Goal: Transaction & Acquisition: Purchase product/service

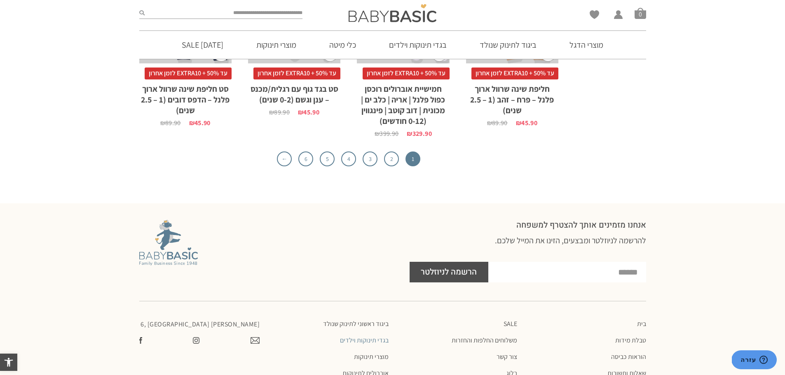
scroll to position [2801, 0]
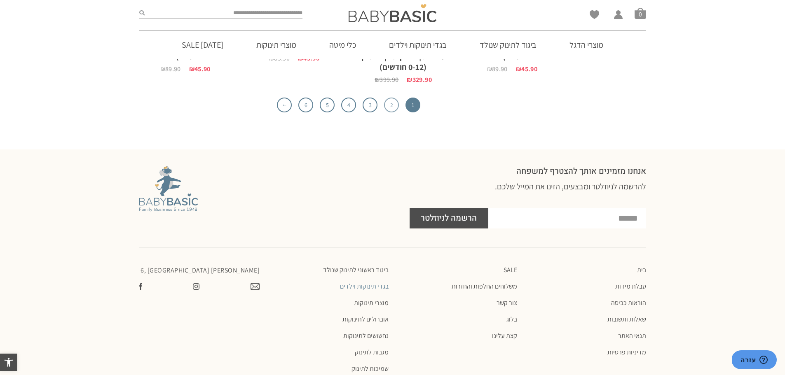
click at [388, 104] on link "2" at bounding box center [391, 105] width 15 height 15
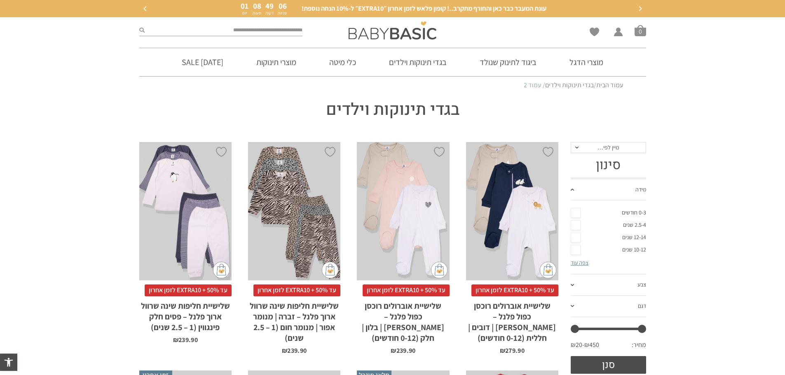
click at [418, 201] on div "x בחירת מידה 0-3m 3-6m 6-12m" at bounding box center [403, 211] width 92 height 139
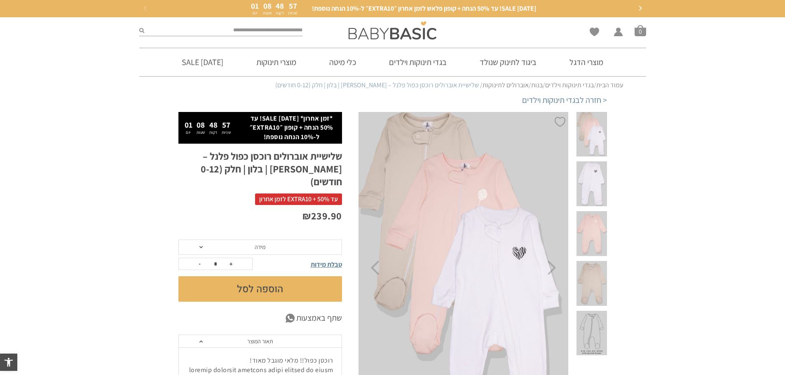
click at [593, 215] on span at bounding box center [591, 233] width 30 height 45
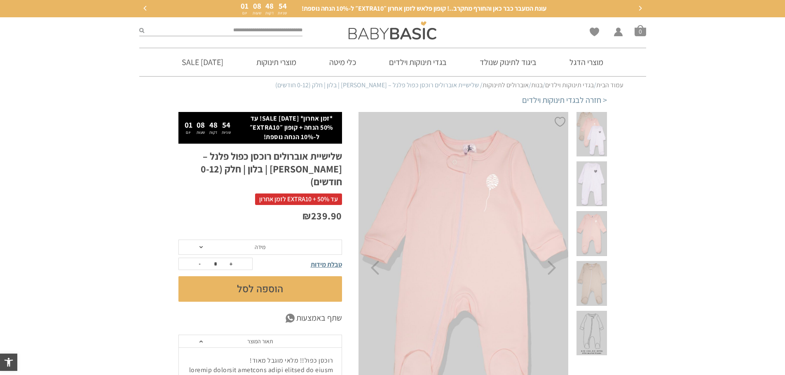
click at [600, 261] on span at bounding box center [591, 283] width 30 height 45
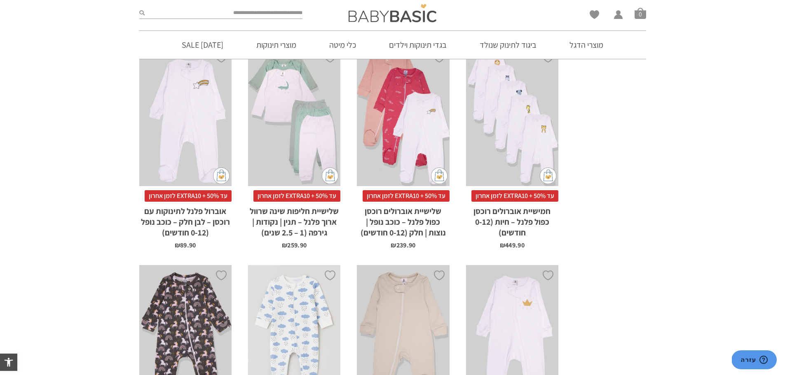
scroll to position [718, 0]
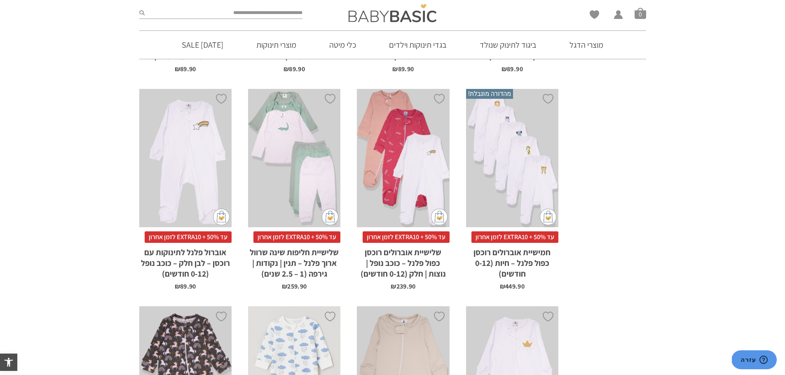
click at [418, 166] on div "x בחירת מידה 0-3m 3-6m 6-12m" at bounding box center [403, 158] width 92 height 139
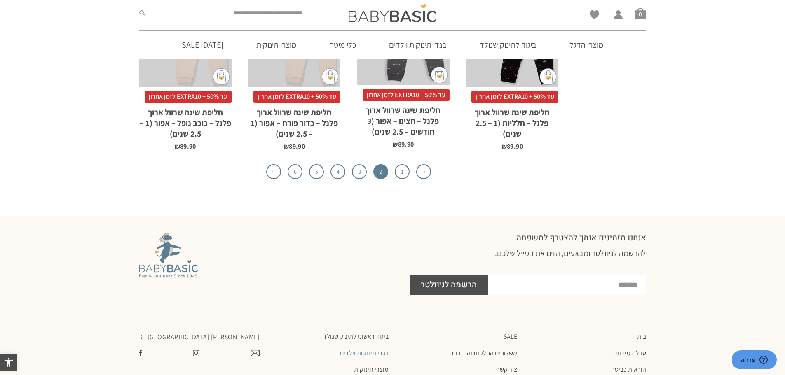
scroll to position [2653, 0]
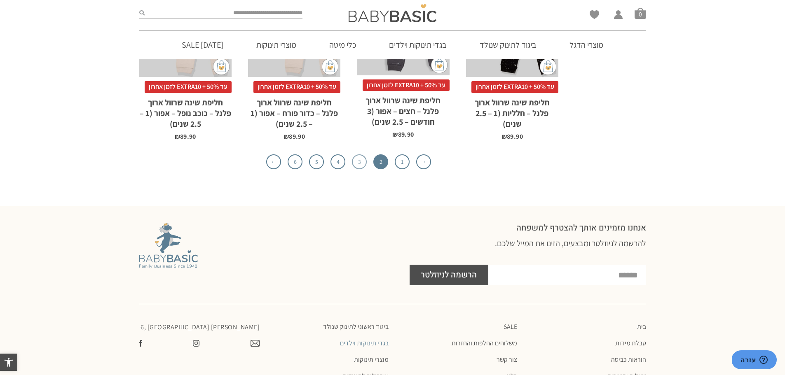
click at [357, 154] on link "3" at bounding box center [359, 161] width 15 height 15
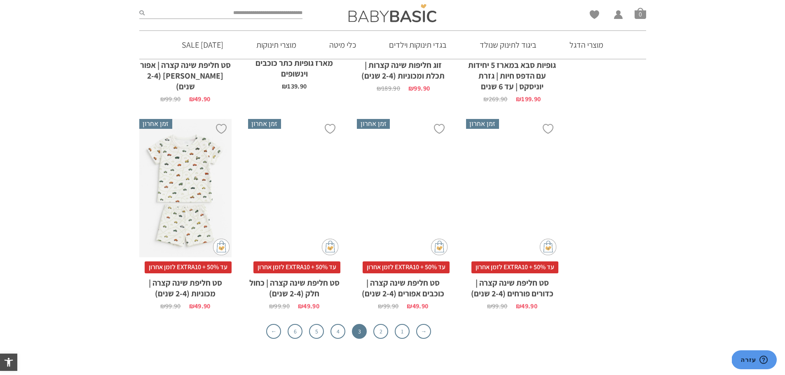
scroll to position [2636, 0]
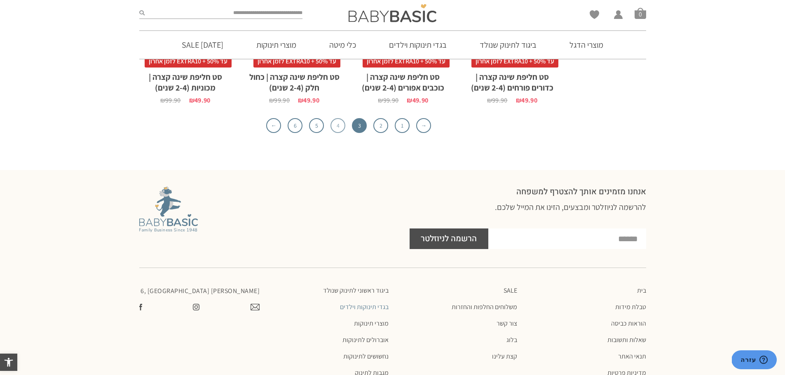
click at [336, 118] on link "4" at bounding box center [337, 125] width 15 height 15
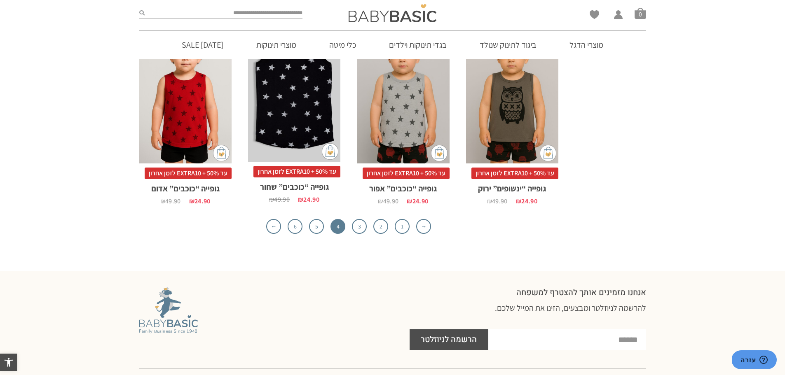
scroll to position [2527, 0]
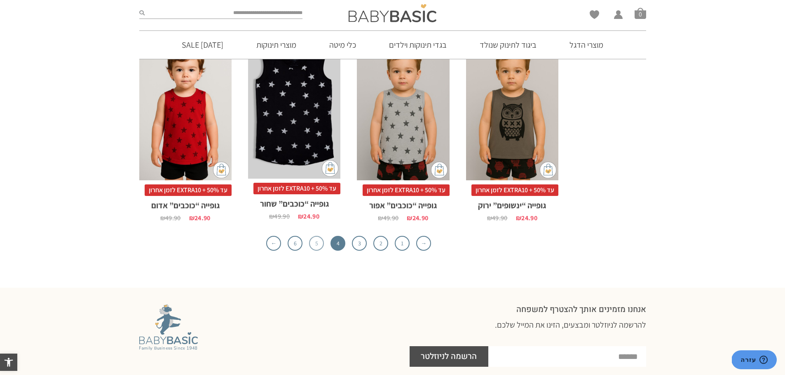
click at [315, 236] on link "5" at bounding box center [316, 243] width 15 height 15
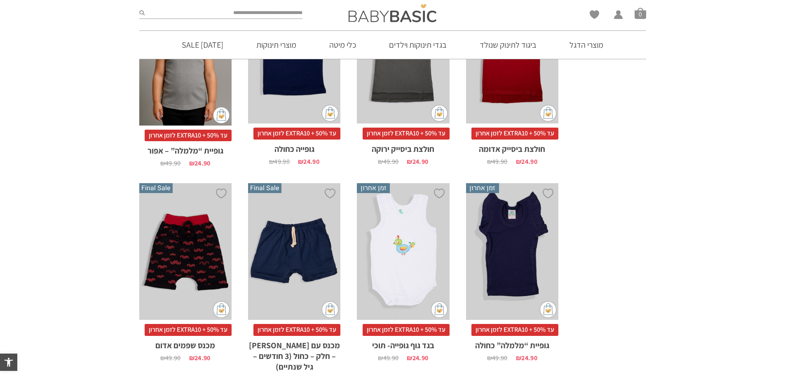
scroll to position [1747, 0]
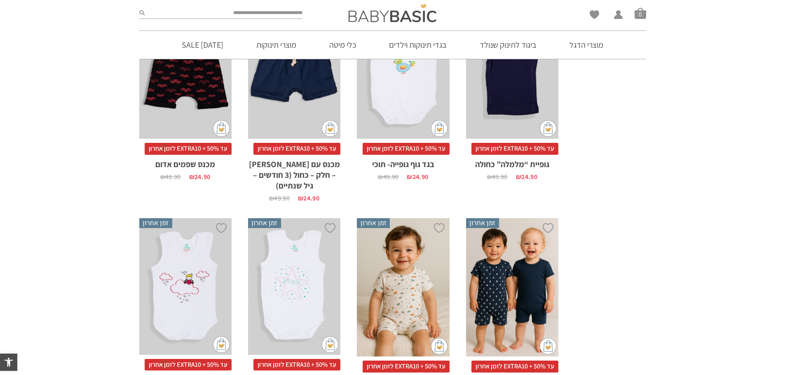
click at [252, 14] on input "search" at bounding box center [224, 13] width 158 height 11
type input "******"
click at [139, 8] on button "submit" at bounding box center [141, 13] width 5 height 11
click at [141, 14] on icon "submit" at bounding box center [141, 12] width 5 height 5
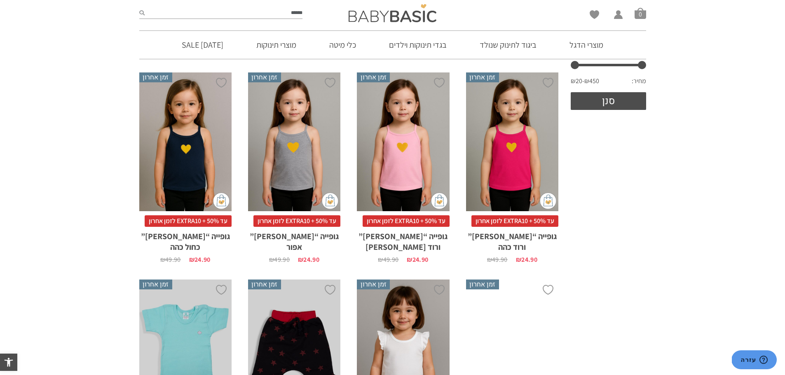
scroll to position [232, 0]
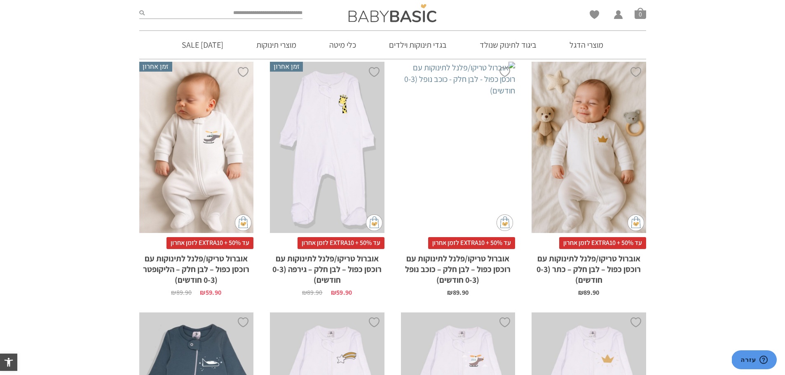
scroll to position [700, 0]
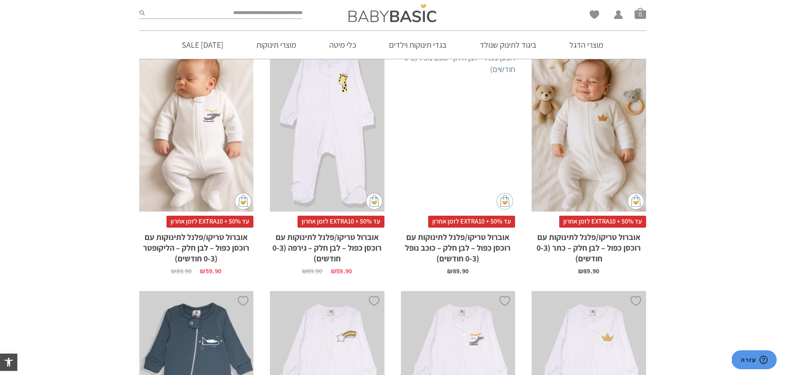
click at [342, 216] on span "עד 50% + EXTRA10 לזמן אחרון" at bounding box center [340, 222] width 87 height 12
click at [341, 237] on h2 "אוברול טריקו/פלנל לתינוקות עם רוכסן כפול – לבן חלק – גירפה (0-3 חודשים)" at bounding box center [327, 246] width 115 height 36
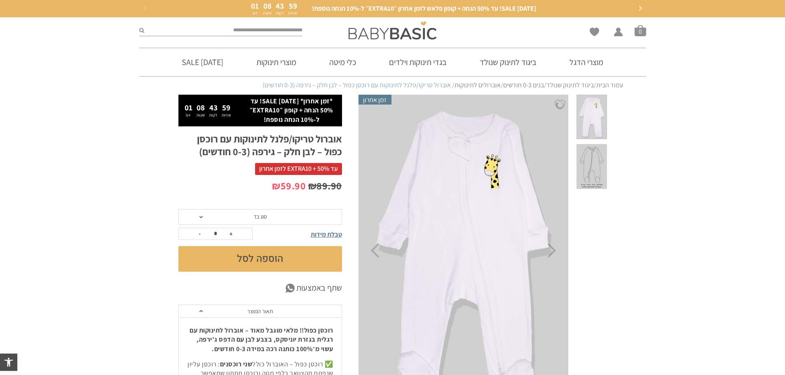
click at [202, 218] on span at bounding box center [200, 217] width 3 height 2
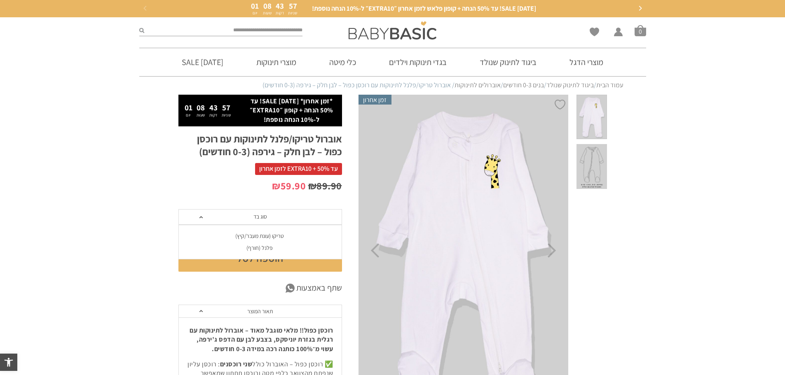
click at [246, 248] on div "פלנל (חורף)" at bounding box center [260, 248] width 164 height 7
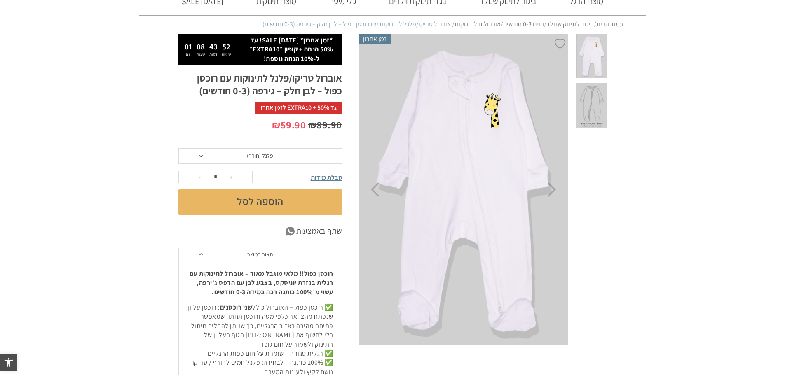
scroll to position [82, 0]
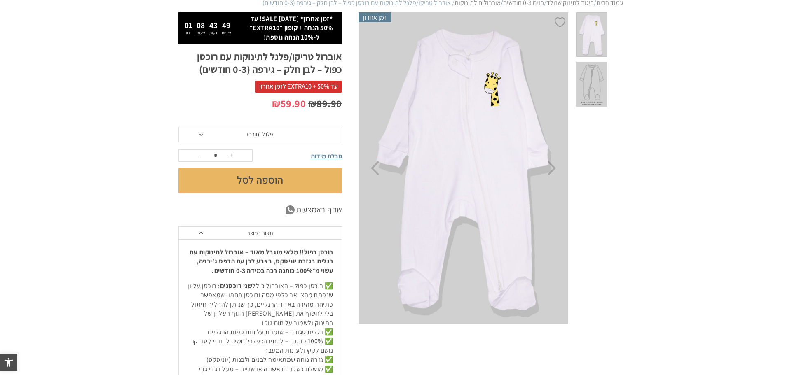
click at [326, 157] on span "טבלת מידות" at bounding box center [326, 156] width 31 height 9
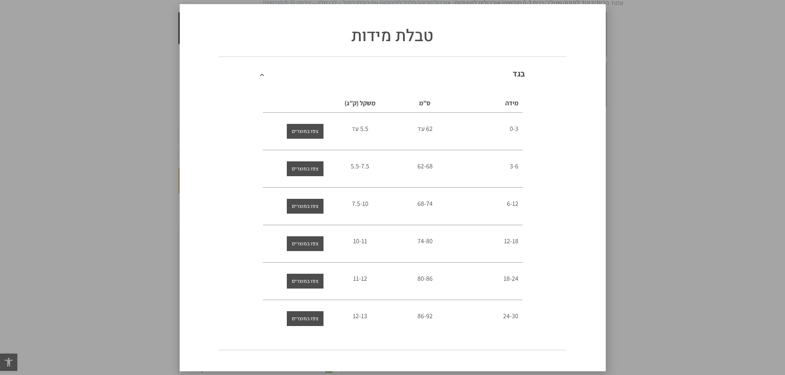
scroll to position [0, 0]
click at [306, 132] on span "צפו במוצרים" at bounding box center [305, 131] width 27 height 15
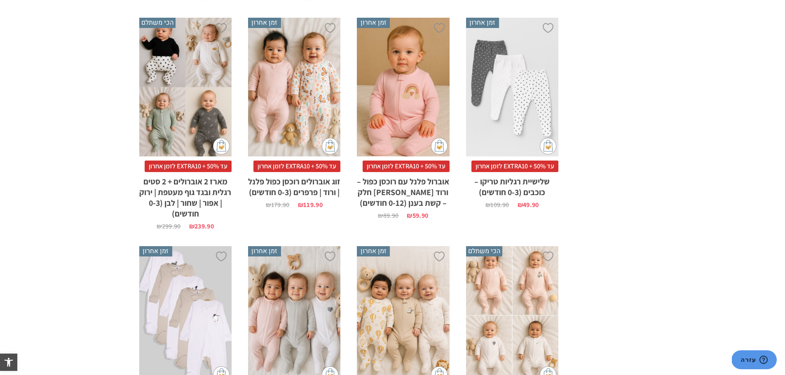
scroll to position [1071, 0]
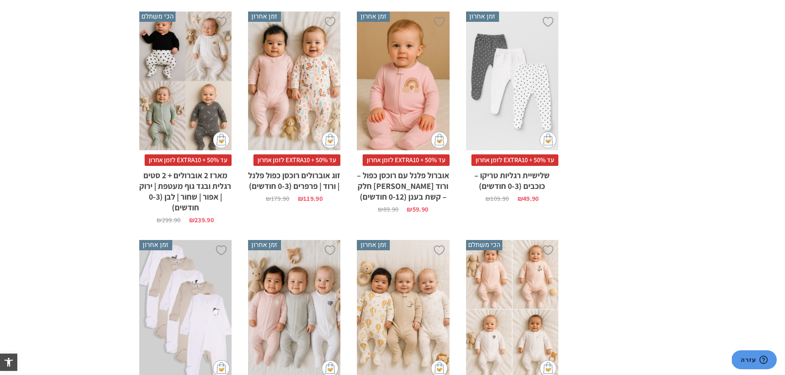
click at [415, 161] on span "עד 50% + EXTRA10 לזמן אחרון" at bounding box center [405, 160] width 87 height 12
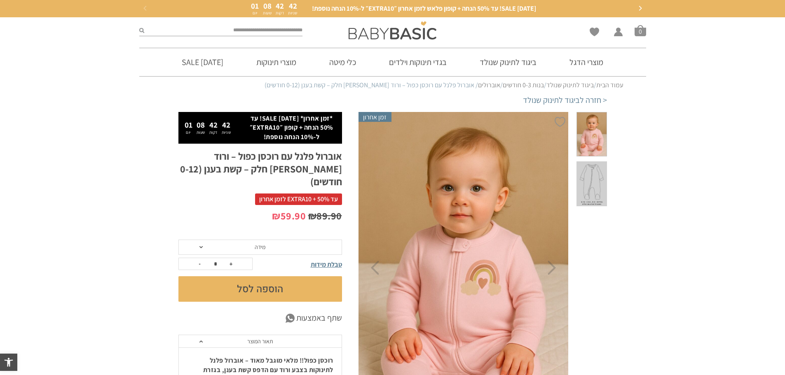
click at [258, 243] on span "מידה" at bounding box center [260, 246] width 11 height 7
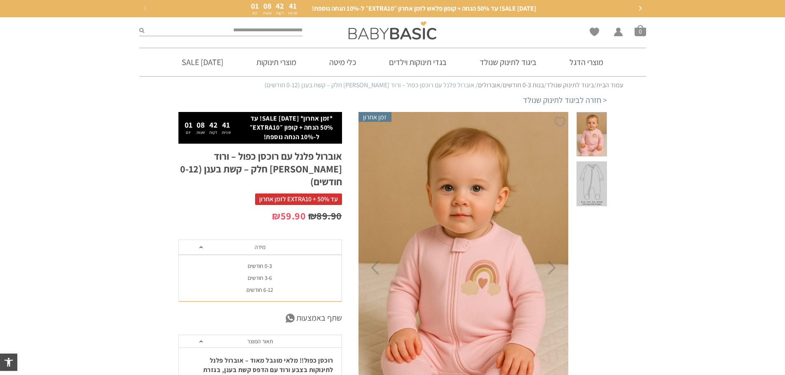
click at [259, 263] on div "0-3 חודשים" at bounding box center [260, 266] width 164 height 7
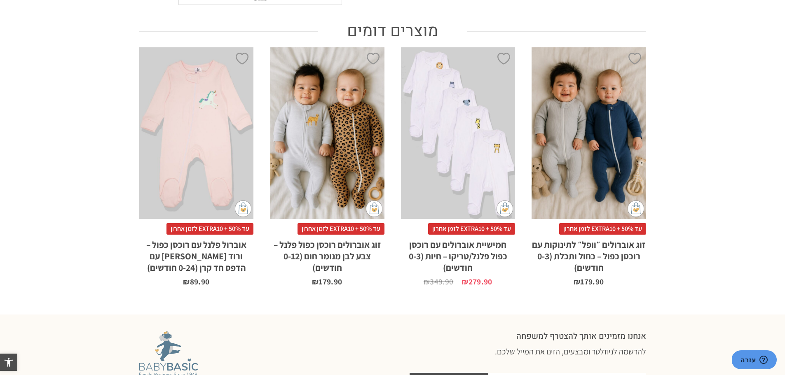
scroll to position [618, 0]
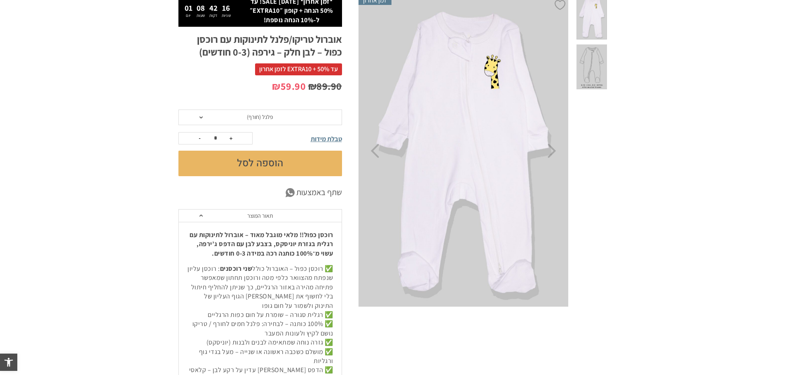
click at [248, 164] on button "הוספה לסל" at bounding box center [260, 164] width 164 height 26
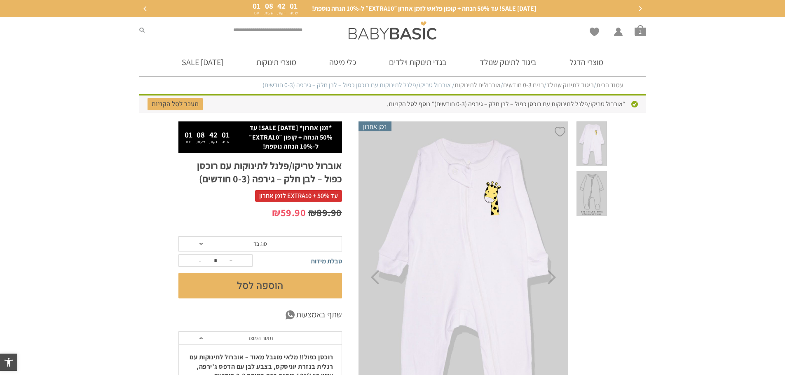
click at [254, 245] on span "סוג בד" at bounding box center [260, 243] width 14 height 7
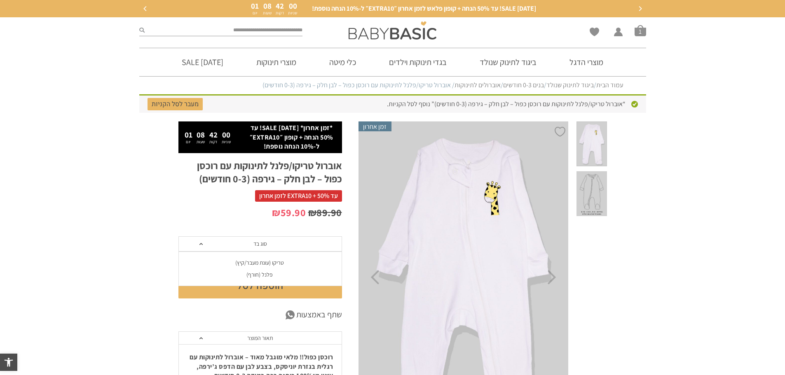
click at [257, 274] on div "פלנל (חורף)" at bounding box center [260, 274] width 164 height 7
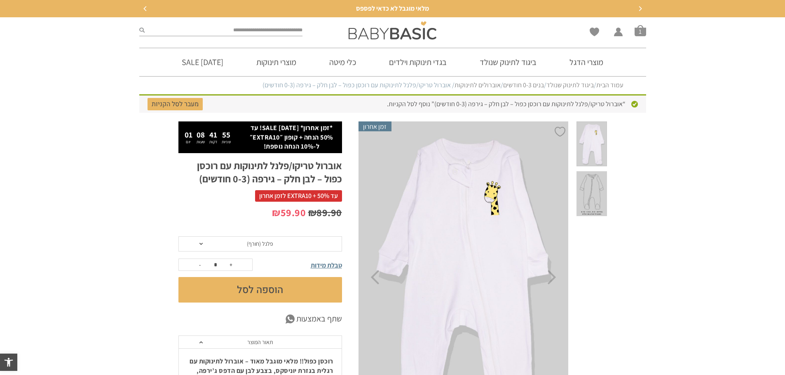
click at [314, 264] on span "טבלת מידות" at bounding box center [326, 265] width 31 height 9
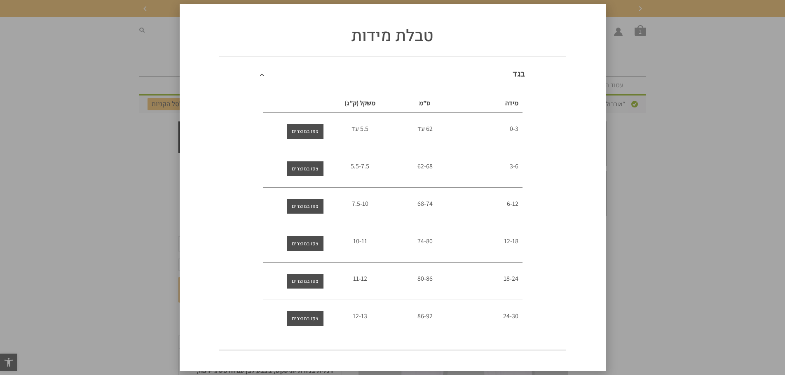
click at [134, 62] on div "טבלת מידות בגד מידה ס”מ משקל (ק”ג) 0-3 62 עד 5.5 עד 3-6 62-68 5.5-7.5 6-12" at bounding box center [392, 187] width 785 height 375
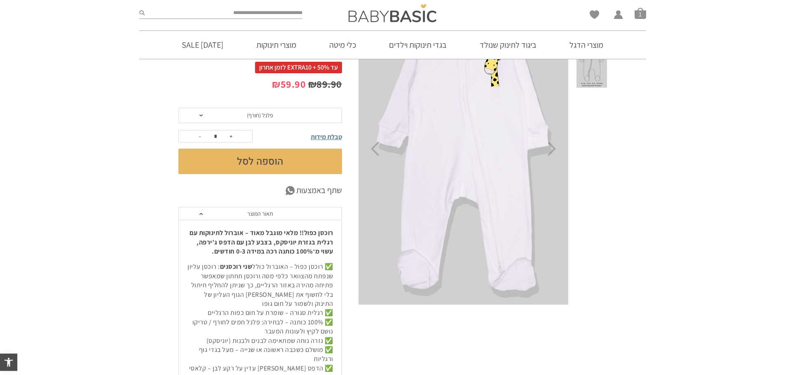
scroll to position [82, 0]
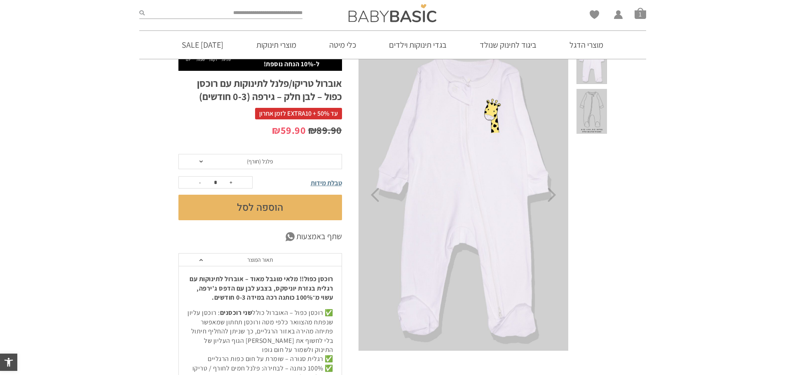
click at [266, 202] on button "הוספה לסל" at bounding box center [260, 208] width 164 height 26
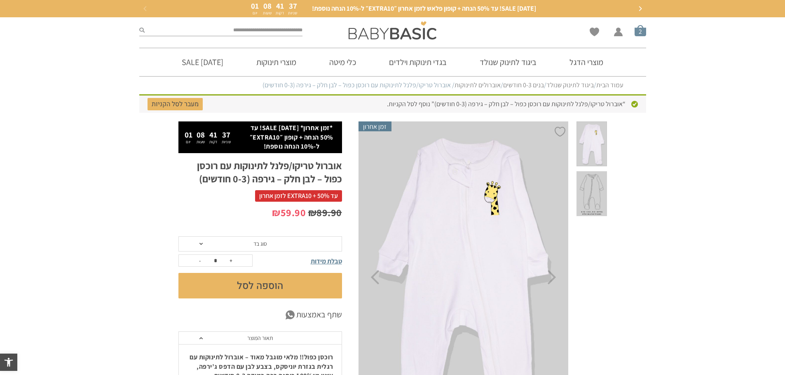
click at [638, 33] on span "סל קניות" at bounding box center [640, 31] width 12 height 12
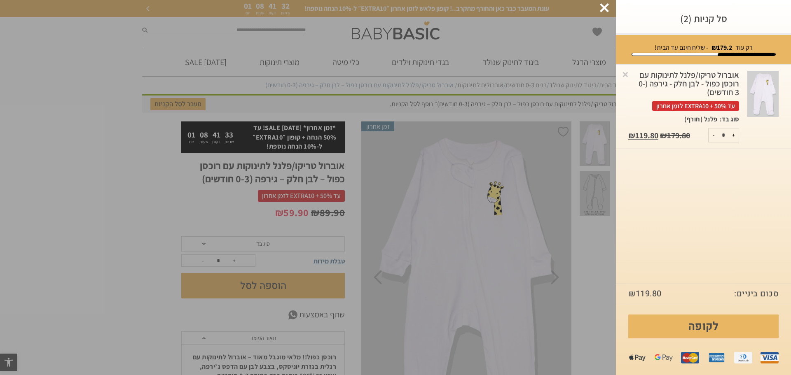
click at [712, 135] on button "-" at bounding box center [713, 136] width 10 height 14
type input "*"
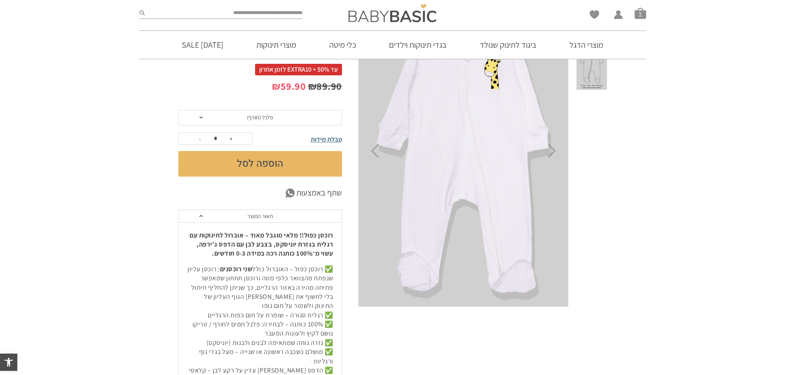
scroll to position [100, 0]
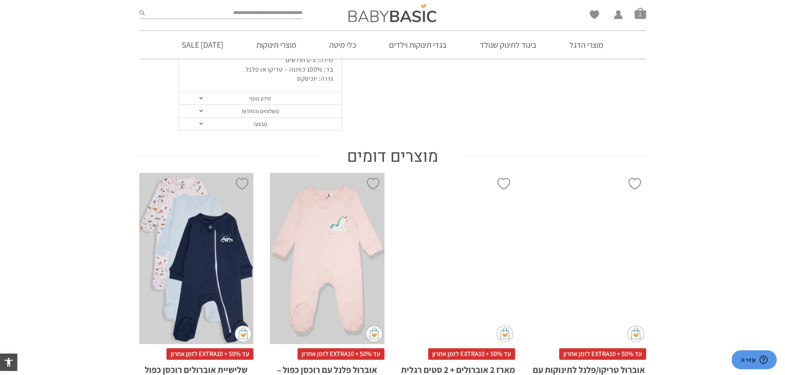
scroll to position [470, 0]
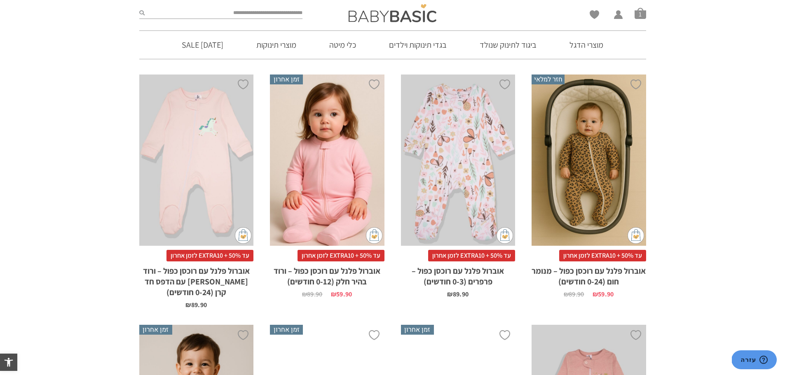
scroll to position [1684, 0]
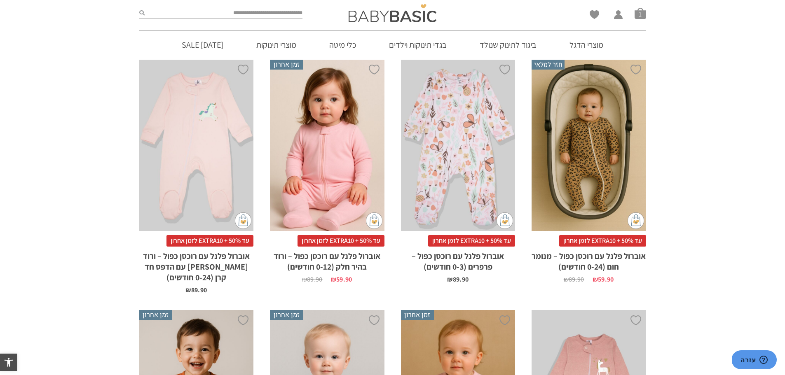
click at [185, 135] on div "x בחירת מידה 0-3m 3-6m 6-12m 12-18m 18-24m" at bounding box center [196, 145] width 115 height 171
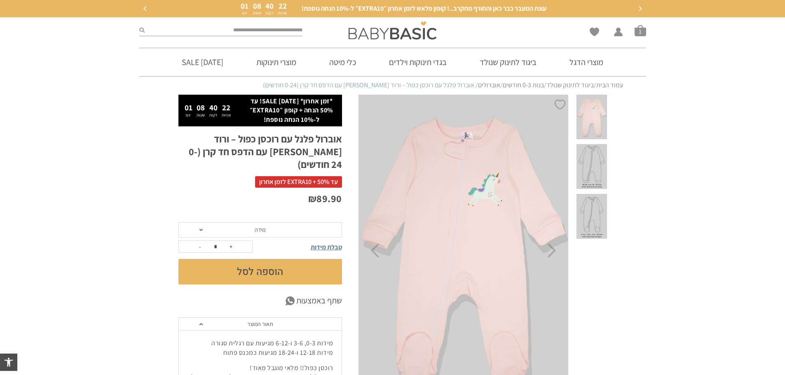
click at [269, 222] on span "מידה" at bounding box center [260, 230] width 164 height 16
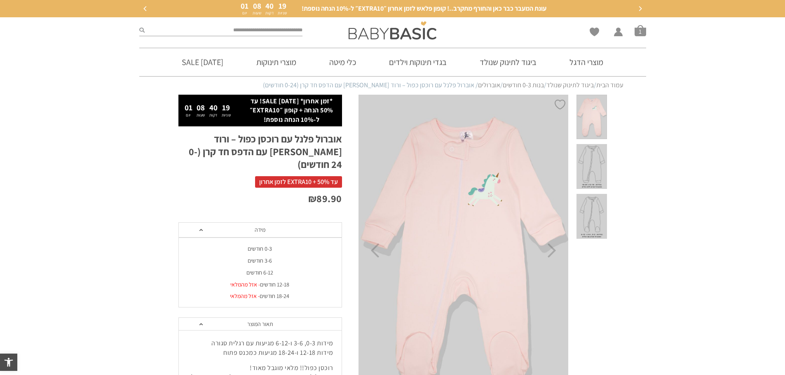
click at [267, 245] on div "0-3 חודשים" at bounding box center [260, 248] width 164 height 7
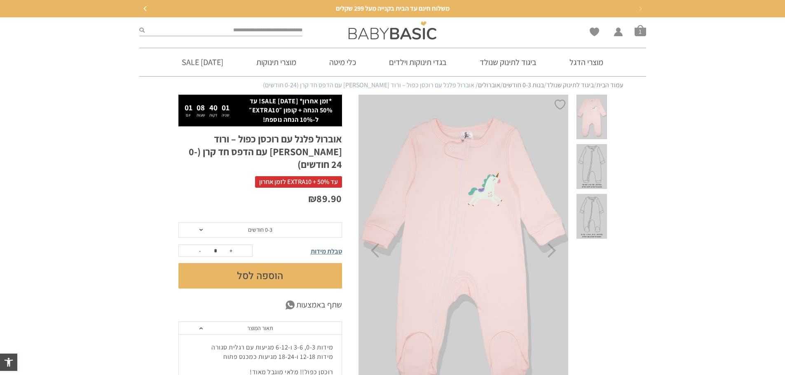
click at [269, 263] on button "הוספה לסל" at bounding box center [260, 276] width 164 height 26
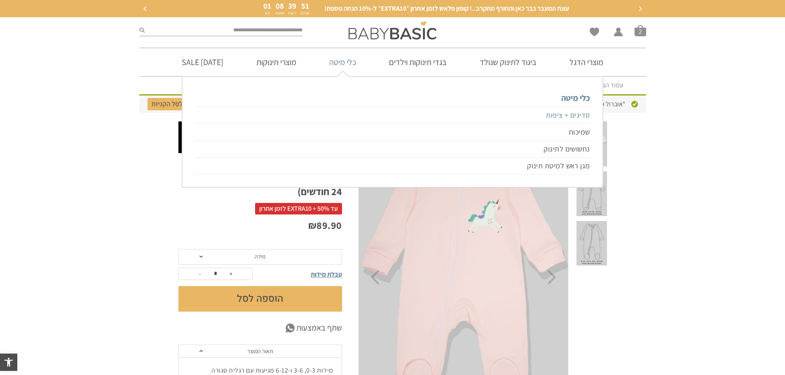
click at [579, 117] on link "סדינים + ציפות" at bounding box center [392, 115] width 395 height 17
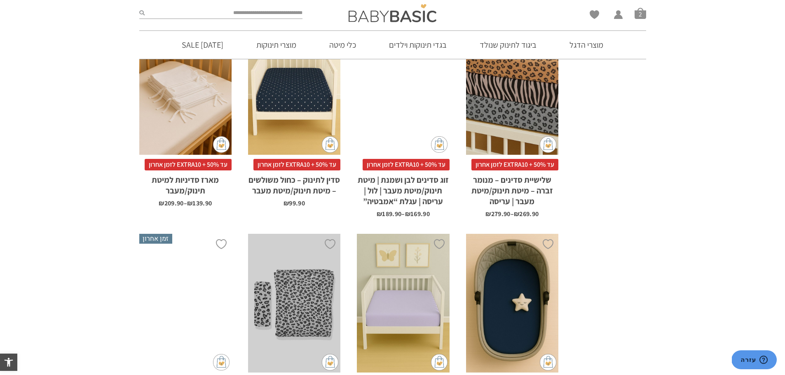
scroll to position [1030, 0]
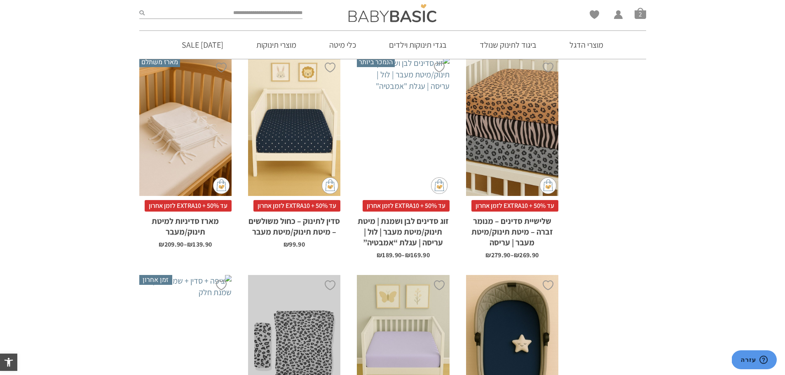
click at [177, 162] on div "x בחירת בחירת מארז מארז 3 יחידות מארז 6 יחידות - המשתלם ביותר" at bounding box center [185, 126] width 92 height 139
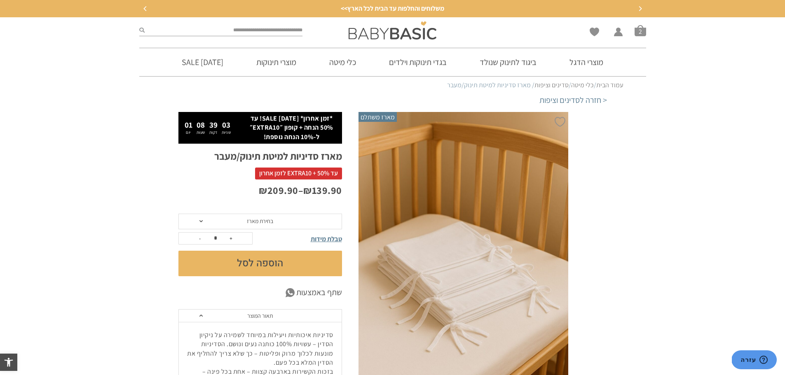
click at [265, 224] on span "בחירת מארז" at bounding box center [260, 220] width 26 height 7
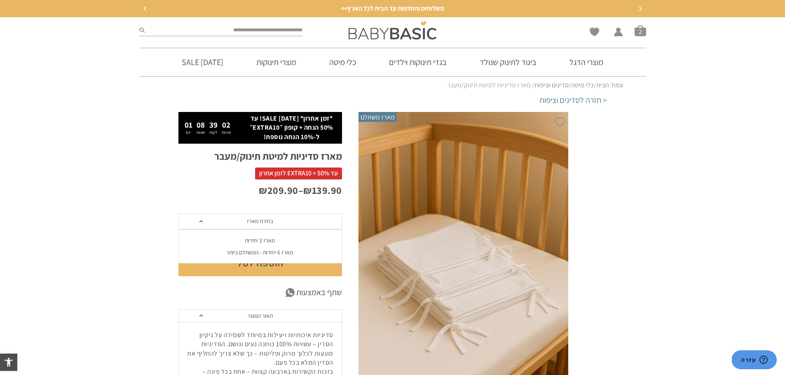
click at [264, 238] on div "מארז 3 יחידות" at bounding box center [260, 240] width 164 height 7
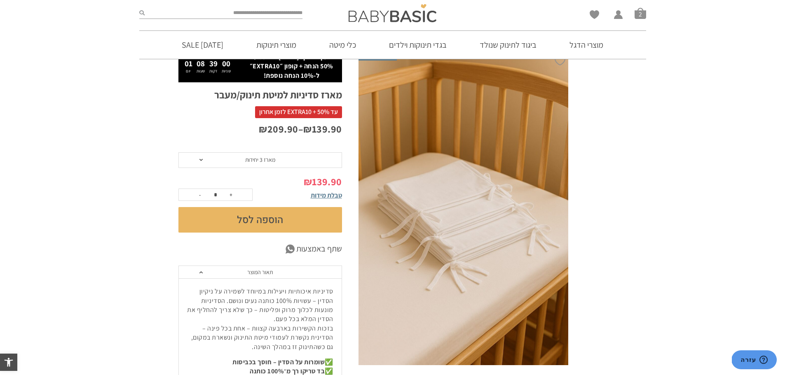
scroll to position [82, 0]
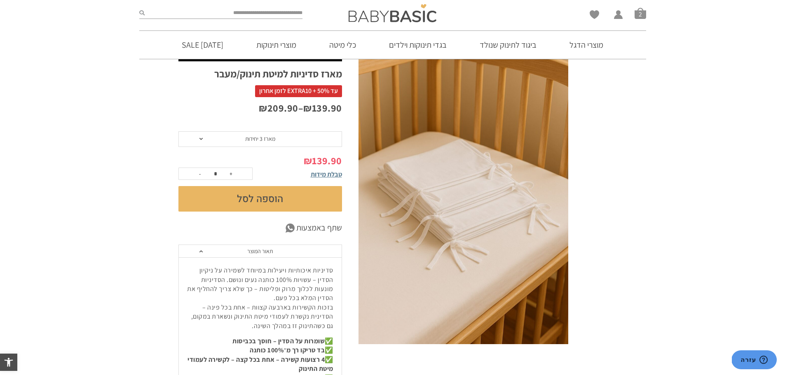
click at [266, 204] on button "הוספה לסל" at bounding box center [260, 199] width 164 height 26
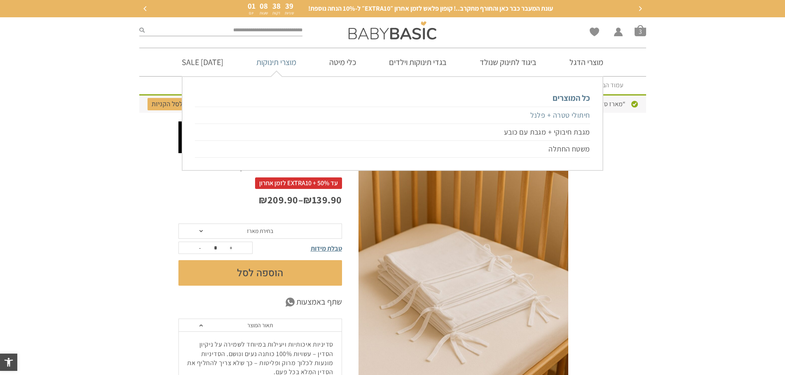
click at [552, 115] on link "חיתולי טטרה + פלנל" at bounding box center [392, 115] width 395 height 17
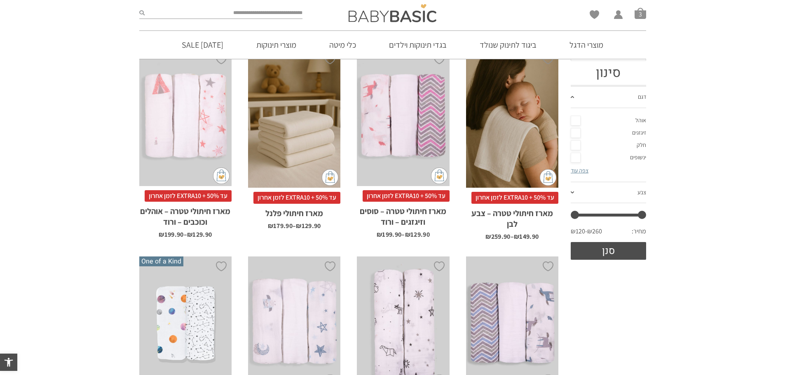
scroll to position [124, 0]
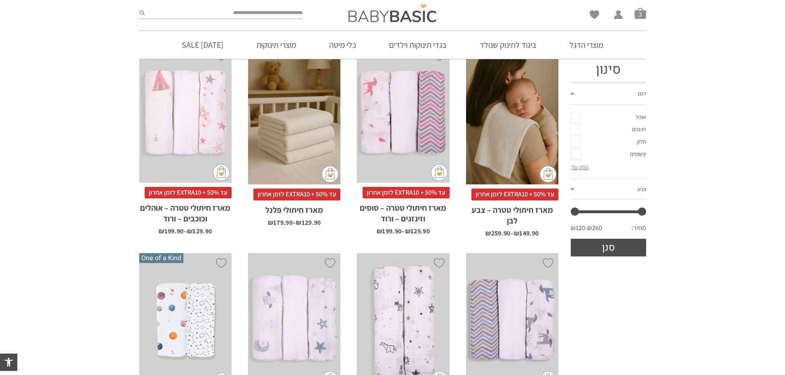
click at [288, 162] on div "x בחירת בחירת מארז מארז 3 יחידות מארז 6 יחידות - המשתלם ביותר" at bounding box center [294, 115] width 92 height 139
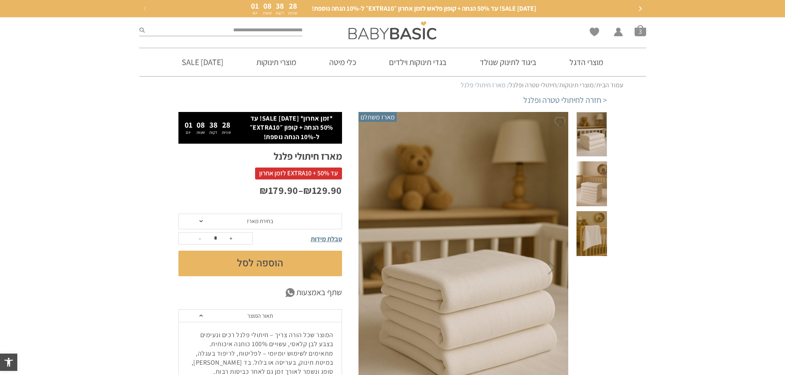
click at [244, 220] on span "בחירת מארז" at bounding box center [260, 222] width 164 height 16
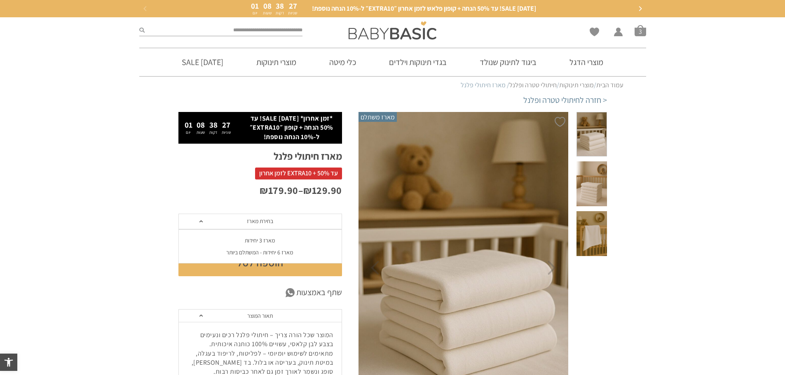
click at [255, 238] on div "מארז 3 יחידות" at bounding box center [260, 240] width 164 height 7
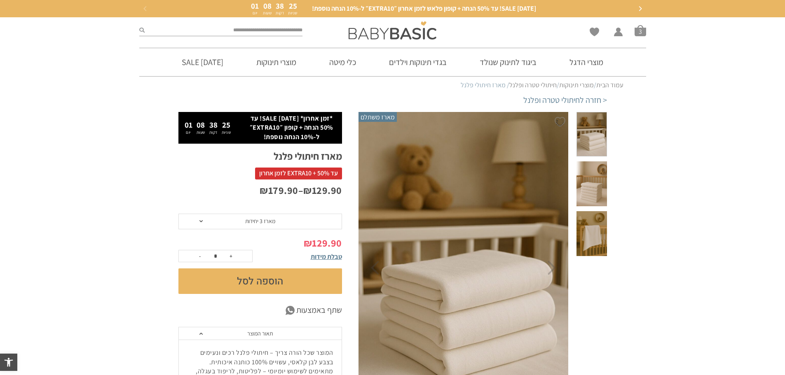
click at [261, 278] on button "הוספה לסל" at bounding box center [260, 282] width 164 height 26
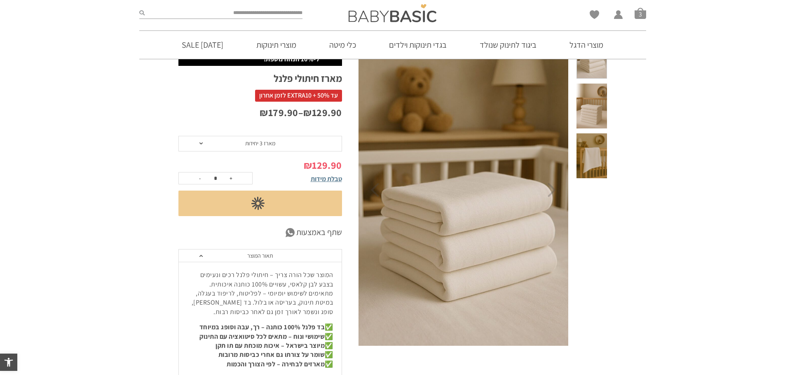
scroll to position [82, 0]
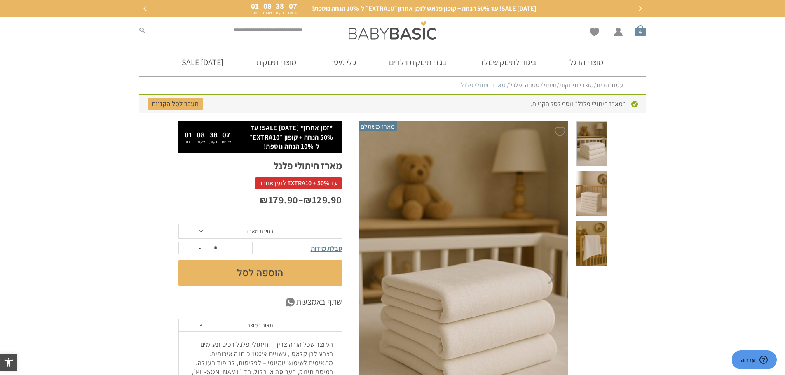
click at [640, 30] on span "סל קניות" at bounding box center [640, 31] width 12 height 12
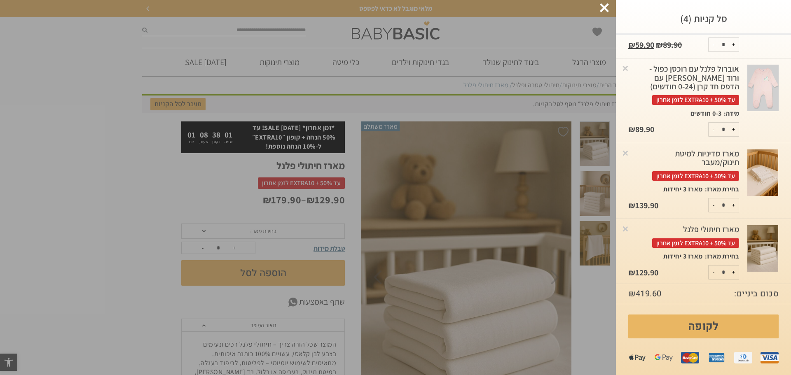
scroll to position [93, 0]
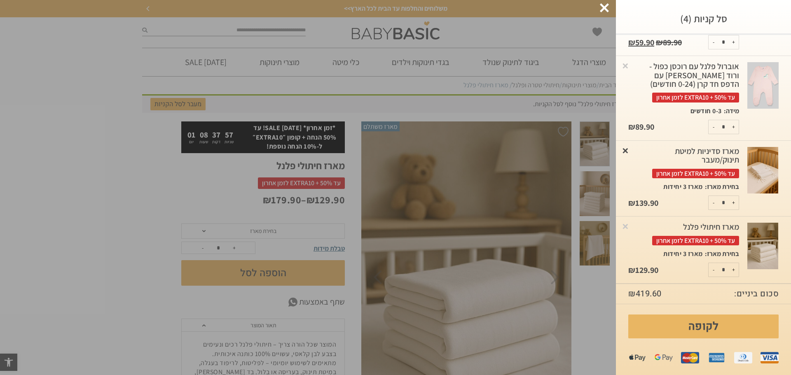
click at [629, 150] on link "×" at bounding box center [625, 150] width 8 height 8
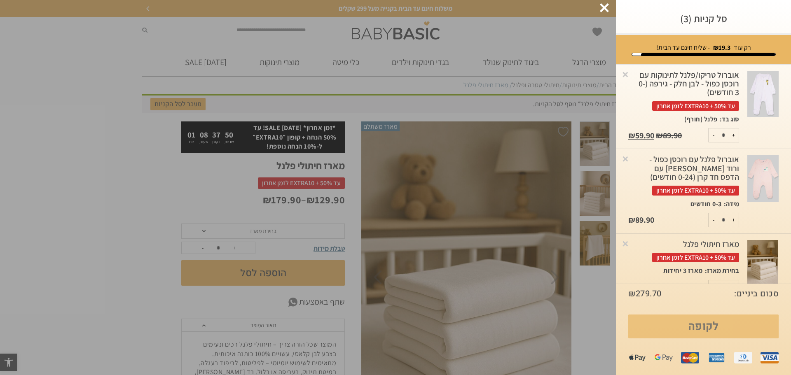
click at [708, 324] on link "לקופה" at bounding box center [703, 327] width 150 height 24
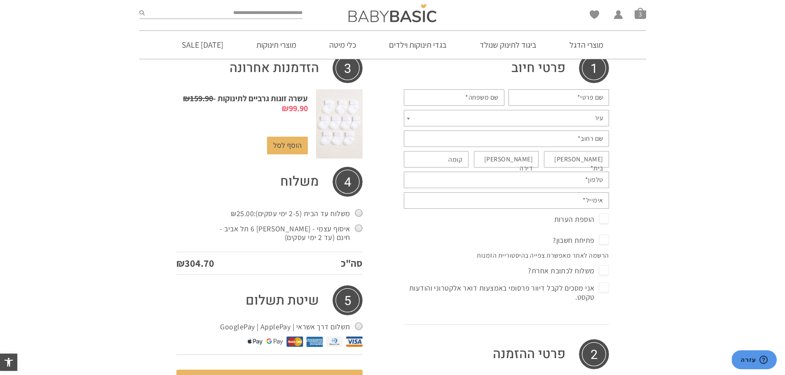
scroll to position [102, 0]
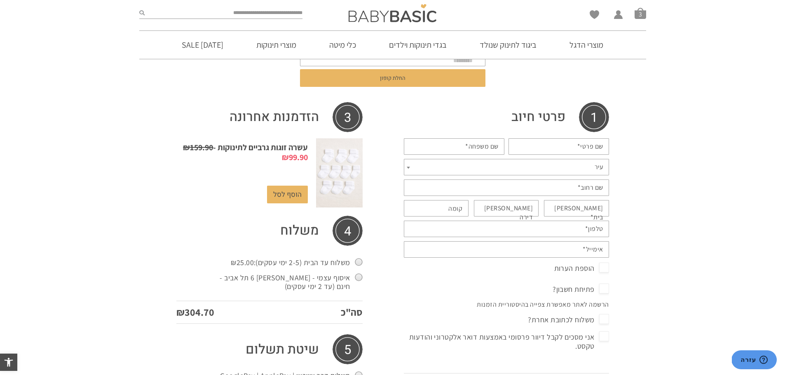
click at [593, 151] on label "שם פרטי *" at bounding box center [590, 146] width 26 height 9
click at [593, 151] on input "שם פרטי *" at bounding box center [558, 146] width 101 height 16
click at [595, 149] on input "שם פרטי *" at bounding box center [558, 146] width 101 height 16
type input "****"
type input "***"
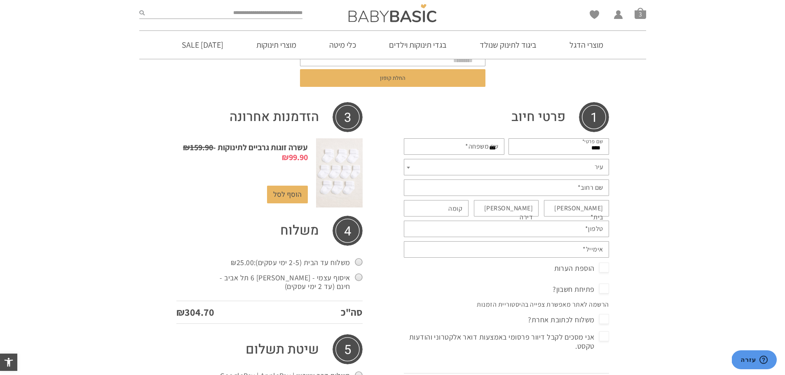
type input "*****"
type input "*"
type input "**********"
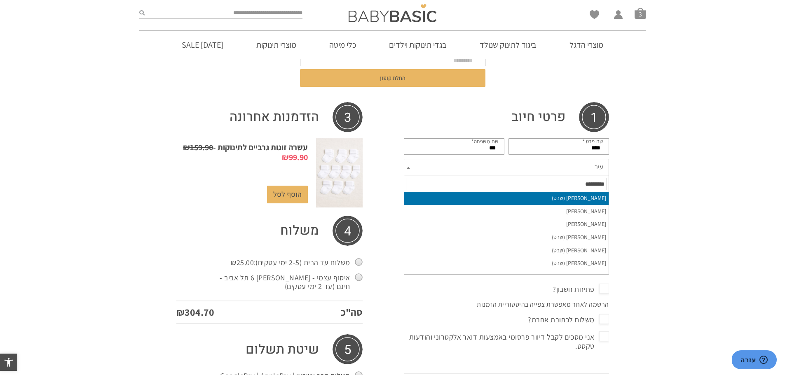
click at [552, 171] on span "עיר" at bounding box center [506, 167] width 205 height 16
click at [596, 184] on input "text" at bounding box center [506, 184] width 201 height 12
type input "***"
select select "***"
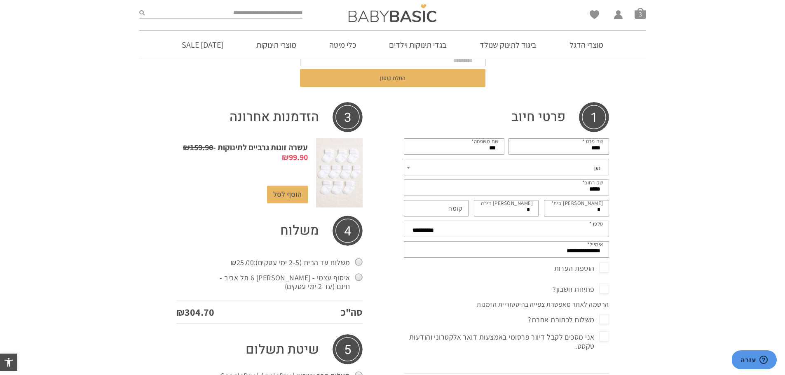
click at [444, 251] on input "**********" at bounding box center [506, 249] width 205 height 16
click at [457, 227] on input "**********" at bounding box center [506, 229] width 205 height 16
type input "**********"
click at [500, 211] on input "*" at bounding box center [506, 208] width 65 height 16
type input "*"
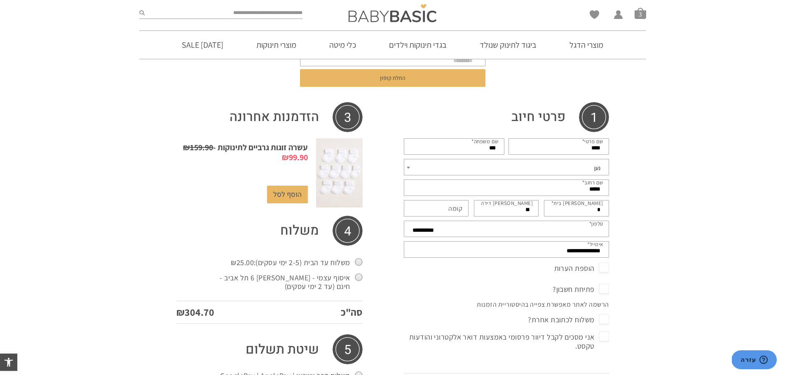
click at [574, 212] on input "*" at bounding box center [576, 208] width 65 height 16
type input "*"
click at [570, 190] on input "*****" at bounding box center [506, 188] width 205 height 16
type input "*****"
click at [562, 146] on input "****" at bounding box center [558, 146] width 101 height 16
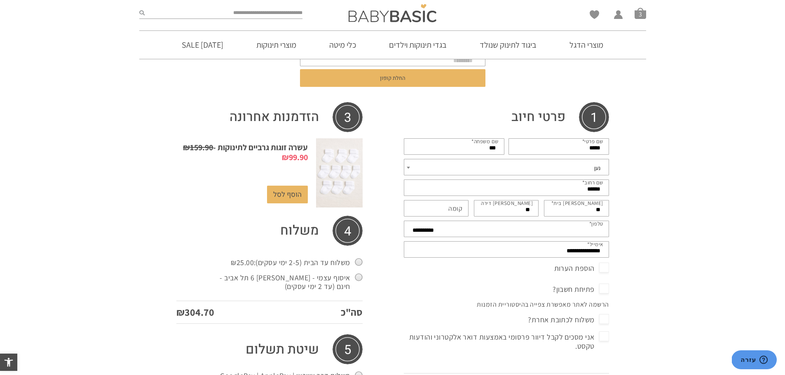
type input "****"
click at [472, 147] on input "***" at bounding box center [454, 146] width 101 height 16
type input "***"
click at [378, 175] on div "הזדמנות אחרונה עשרה זוגות גרביים לתינוקות - ₪ 159.90 המחיר המקורי היה: ₪159.90.…" at bounding box center [269, 361] width 227 height 518
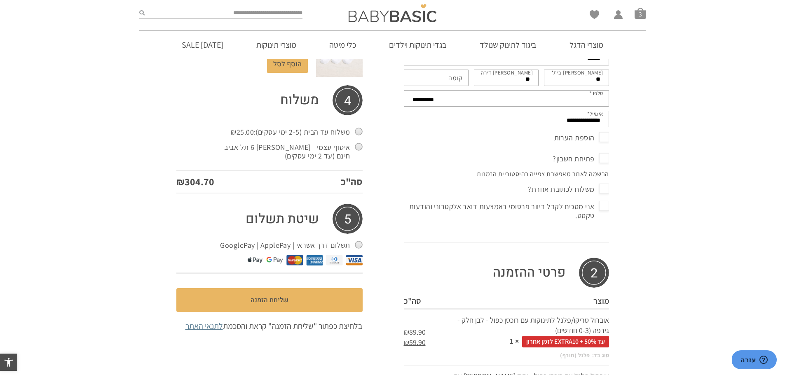
scroll to position [226, 0]
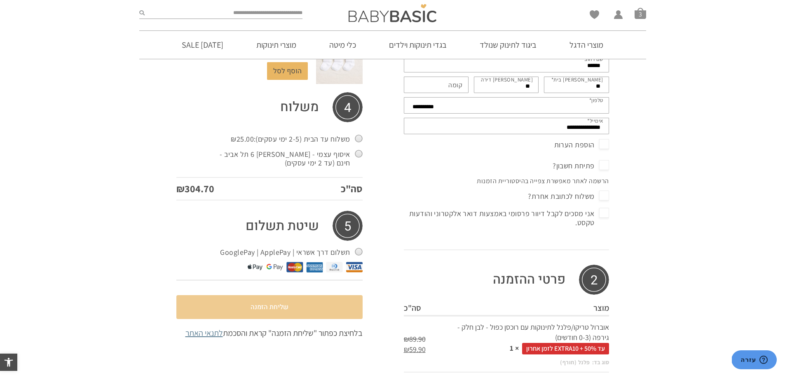
click at [323, 305] on button "שליחת הזמנה" at bounding box center [269, 307] width 186 height 24
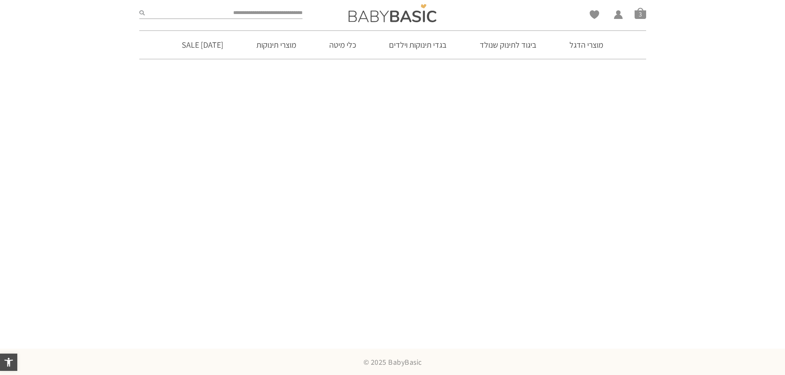
scroll to position [110, 0]
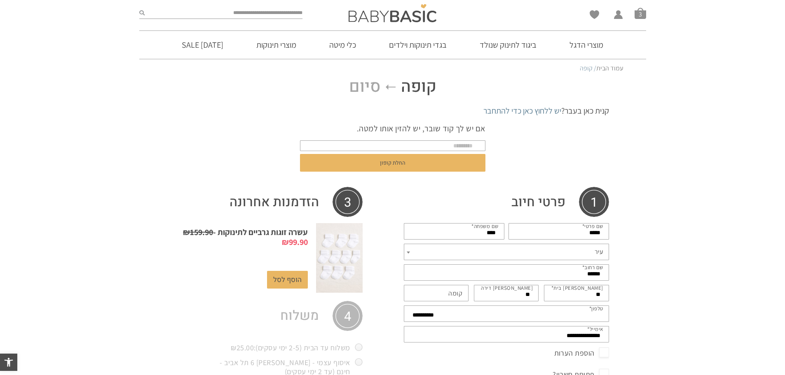
select select "***"
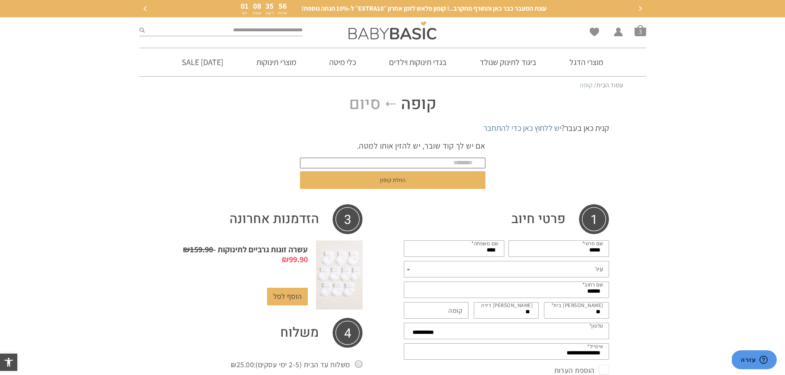
click at [421, 161] on input "text" at bounding box center [392, 163] width 185 height 11
type input "*"
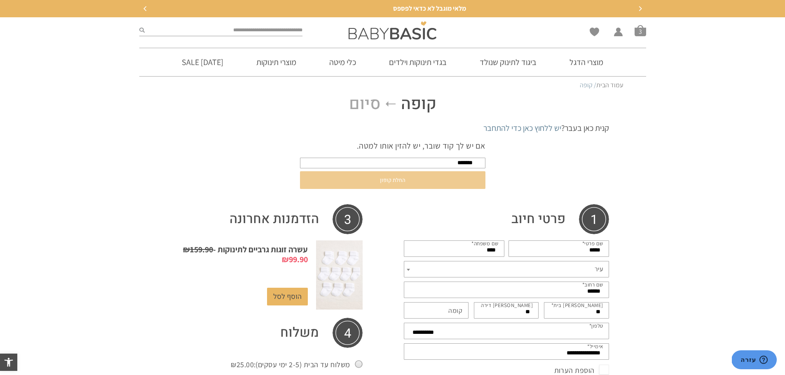
click at [392, 182] on button "החלת קופון" at bounding box center [392, 180] width 185 height 18
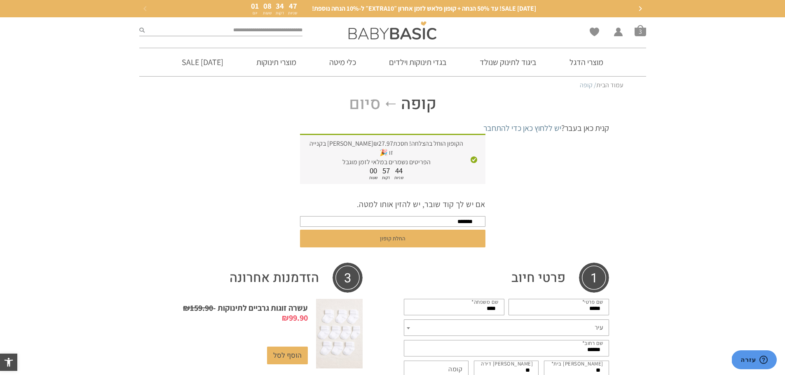
drag, startPoint x: 449, startPoint y: 211, endPoint x: 477, endPoint y: 214, distance: 28.2
click at [477, 216] on input "*******" at bounding box center [392, 221] width 185 height 11
type input "*"
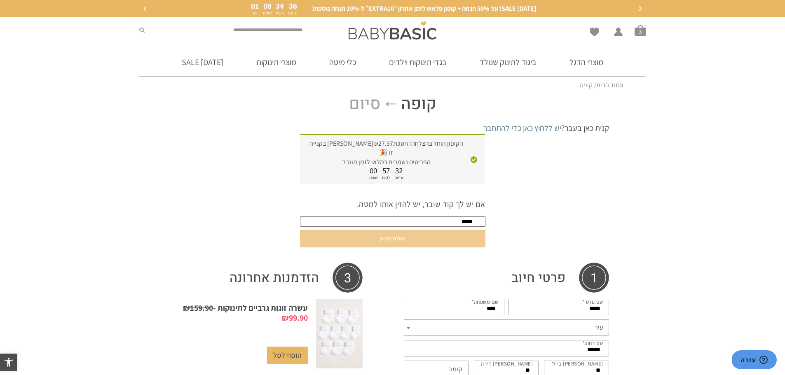
type input "*****"
click at [390, 230] on button "החלת קופון" at bounding box center [392, 239] width 185 height 18
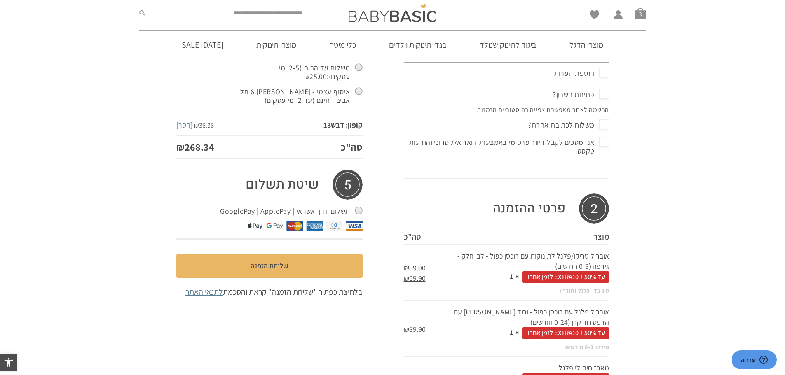
scroll to position [317, 0]
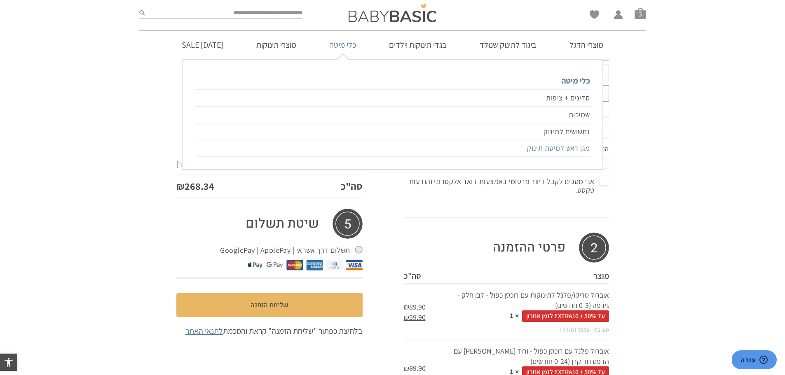
click at [566, 146] on link "מגן ראש למיטת תינוק" at bounding box center [392, 148] width 395 height 17
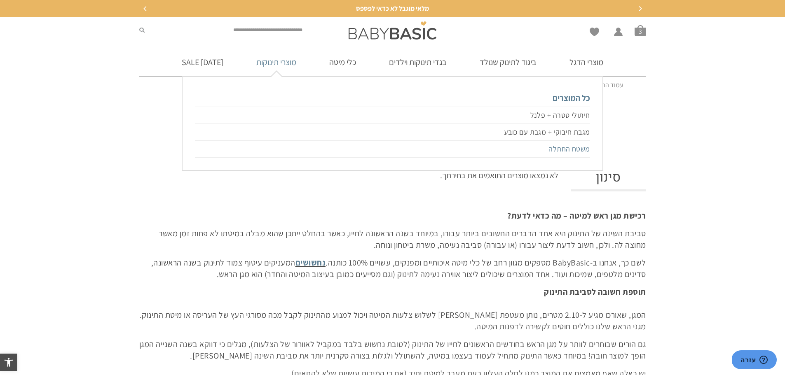
click at [561, 150] on link "משטח החתלה" at bounding box center [392, 149] width 395 height 17
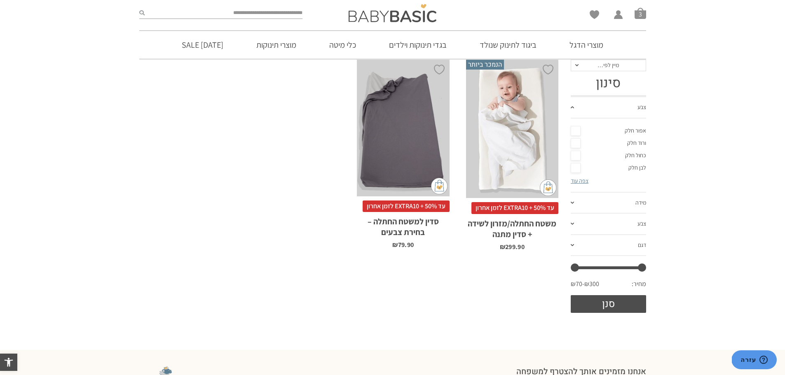
scroll to position [124, 0]
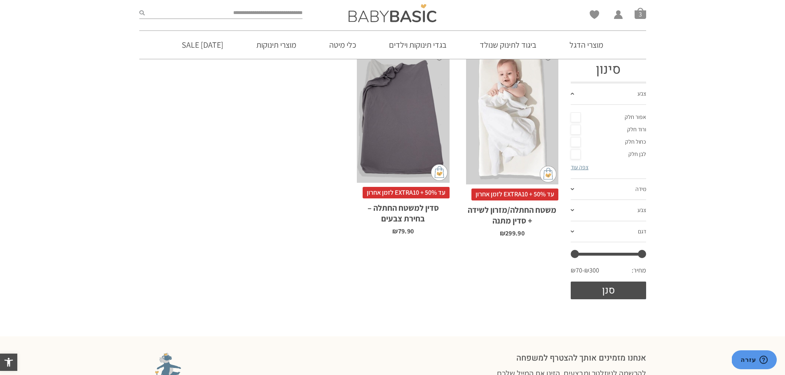
click at [573, 231] on span at bounding box center [571, 232] width 3 height 2
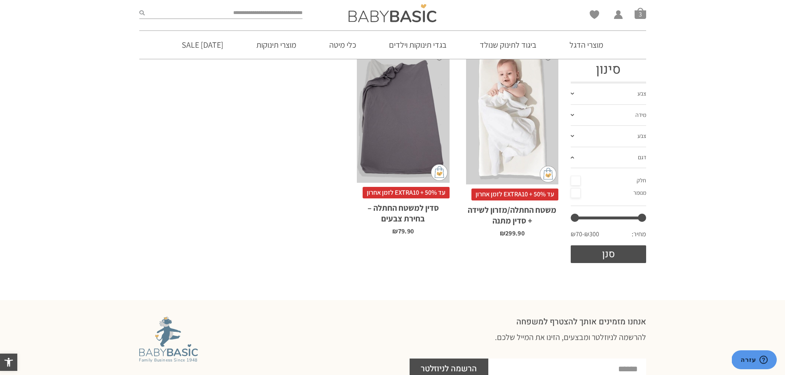
click at [573, 159] on link "דגם" at bounding box center [607, 157] width 75 height 21
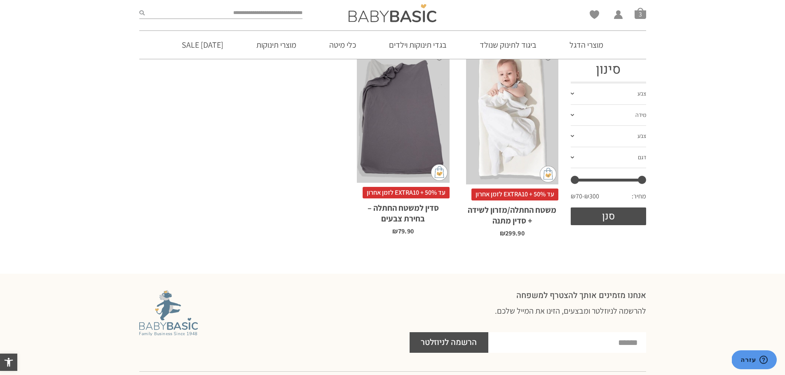
click at [573, 159] on span at bounding box center [571, 158] width 3 height 2
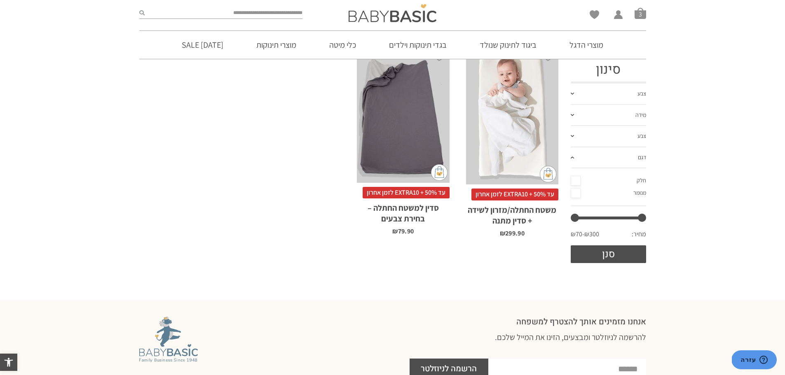
click at [573, 157] on span at bounding box center [571, 158] width 3 height 2
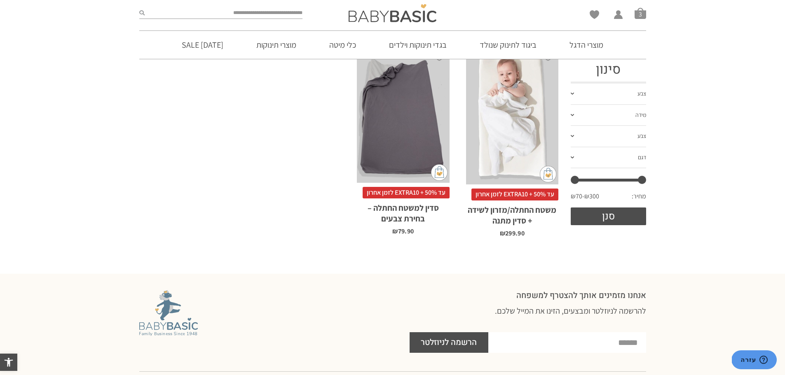
click at [571, 136] on span at bounding box center [571, 136] width 3 height 2
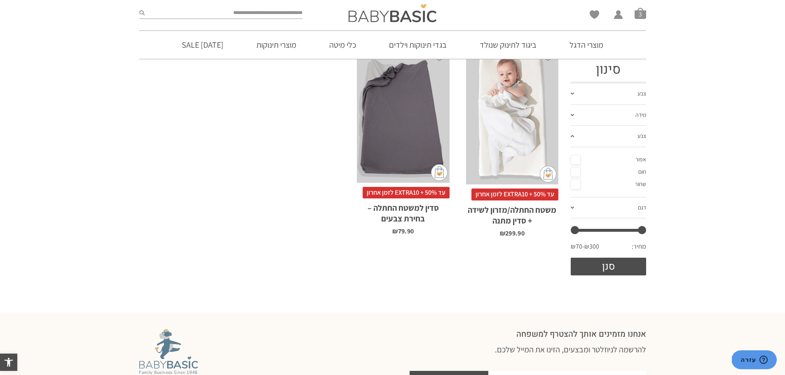
click at [571, 136] on span at bounding box center [571, 136] width 3 height 2
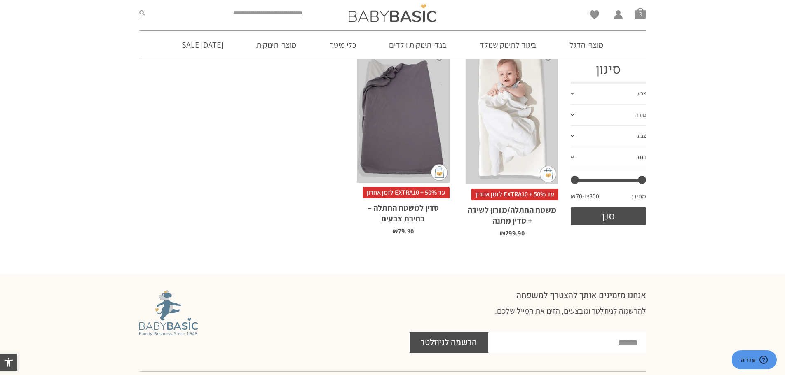
click at [576, 116] on link "מידה" at bounding box center [607, 115] width 75 height 21
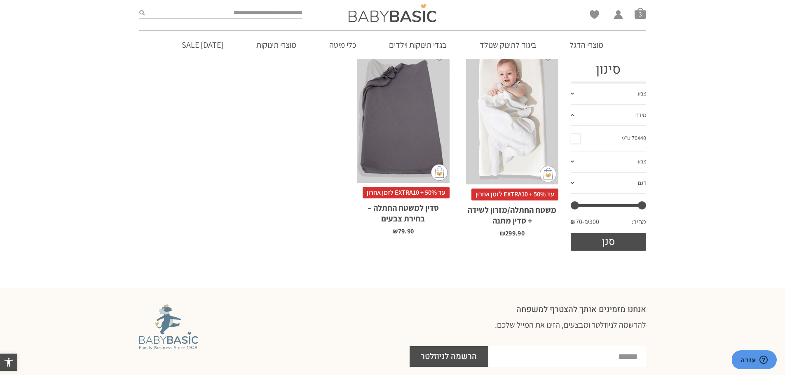
click at [576, 116] on link "מידה" at bounding box center [607, 115] width 75 height 21
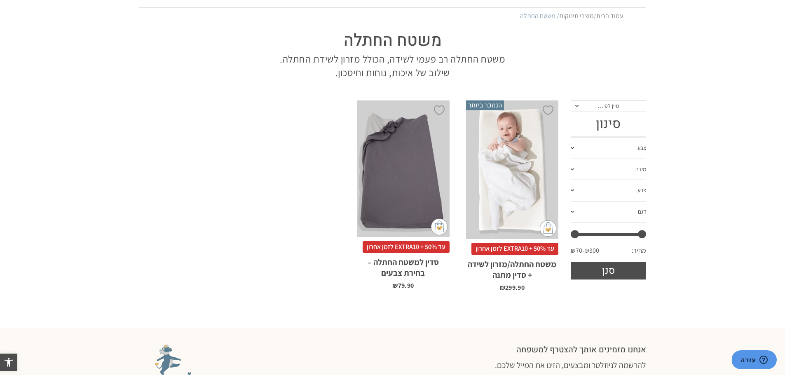
scroll to position [0, 0]
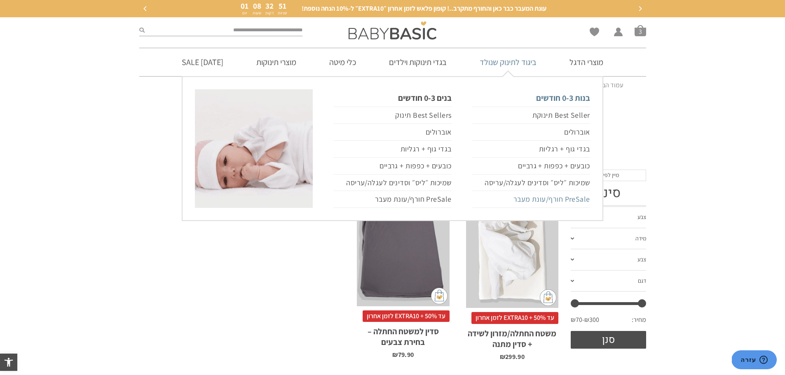
click at [533, 200] on link "PreSale חורף/עונת מעבר" at bounding box center [531, 199] width 118 height 17
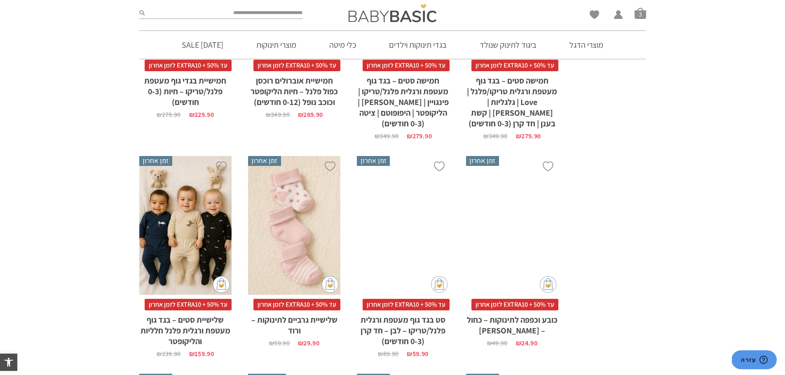
scroll to position [1171, 0]
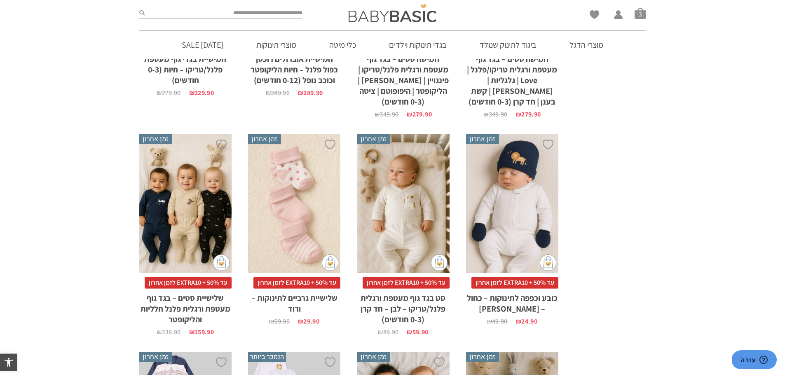
click at [297, 283] on span "עד 50% + EXTRA10 לזמן אחרון" at bounding box center [296, 283] width 87 height 12
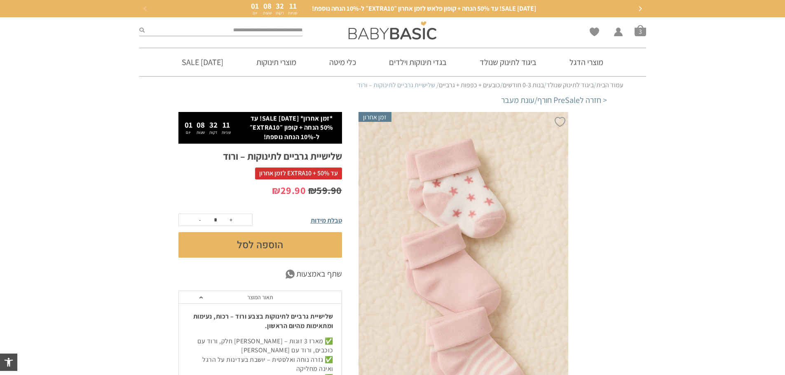
click at [274, 248] on button "הוספה לסל" at bounding box center [260, 245] width 164 height 26
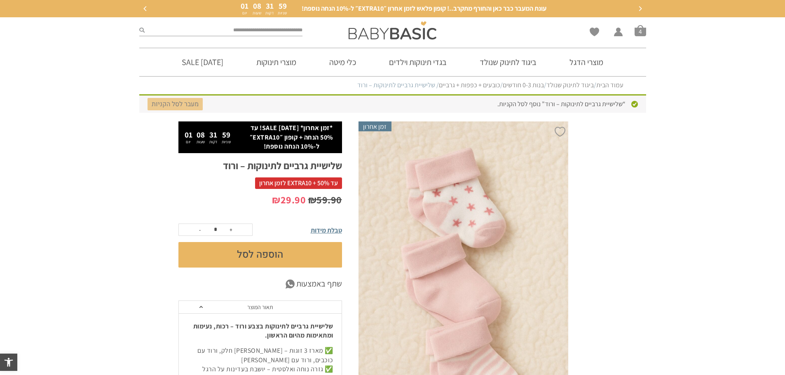
click at [193, 106] on link "מעבר לסל הקניות" at bounding box center [174, 104] width 55 height 12
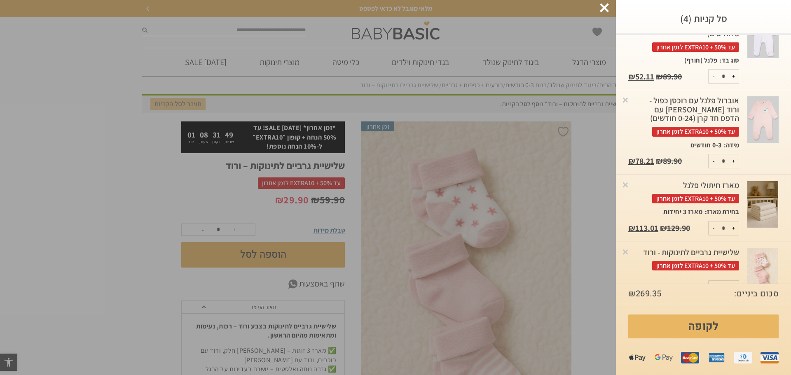
scroll to position [74, 0]
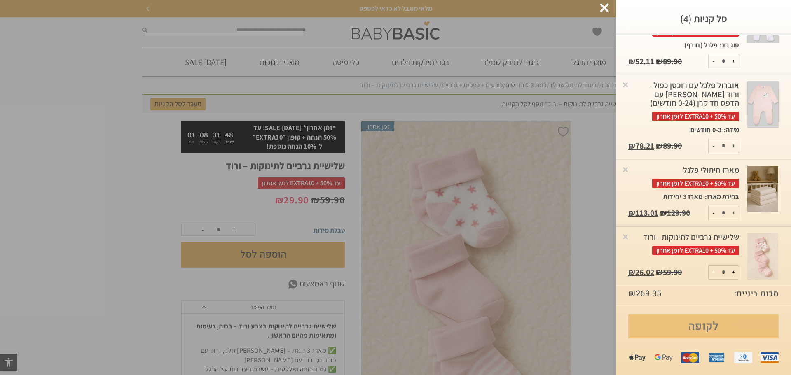
click at [711, 325] on link "לקופה" at bounding box center [703, 327] width 150 height 24
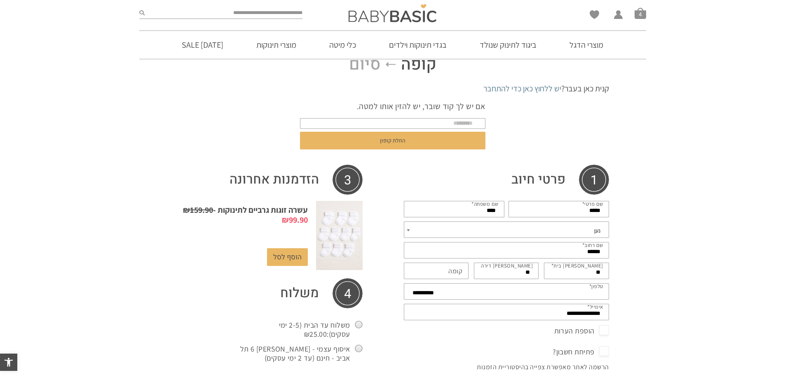
scroll to position [82, 0]
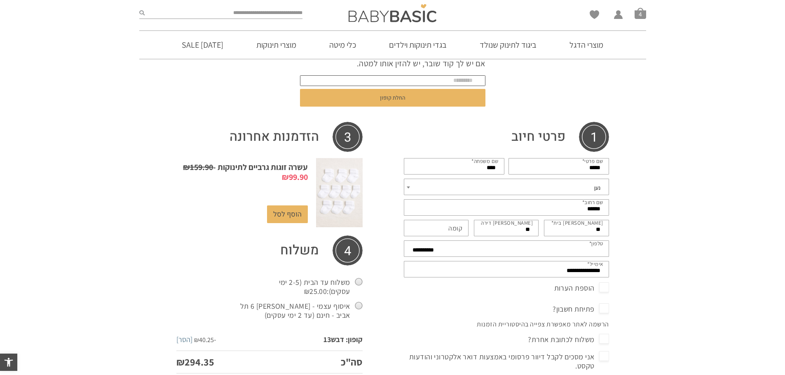
click at [454, 81] on input "text" at bounding box center [392, 80] width 185 height 11
type input "*"
type input "*****"
click at [300, 89] on button "החלת קופון" at bounding box center [392, 98] width 185 height 18
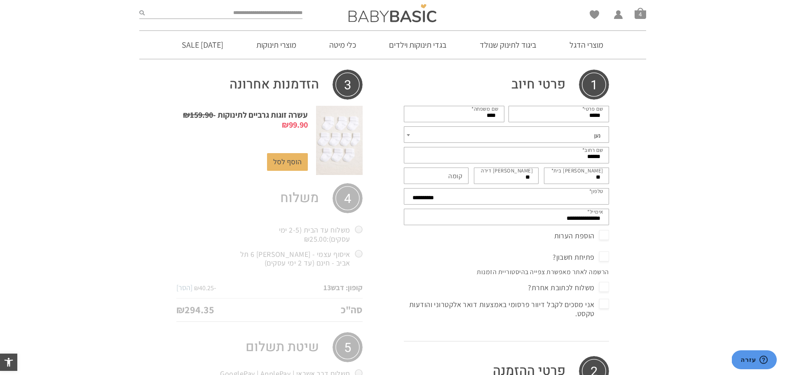
scroll to position [165, 0]
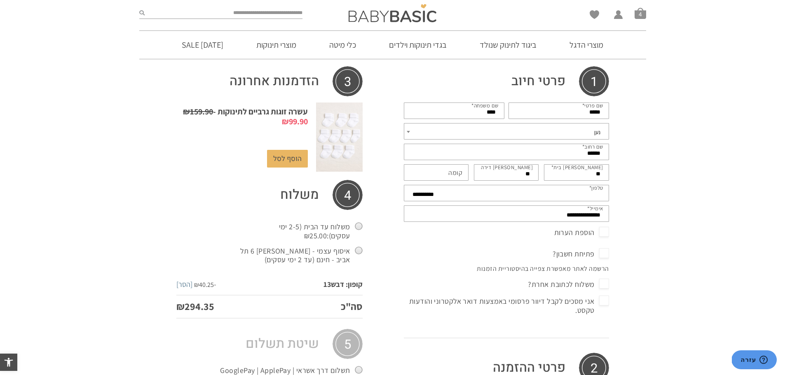
click at [358, 226] on label "משלוח עד הבית (2-5 ימי עסקים): ₪ 25.00" at bounding box center [300, 231] width 124 height 22
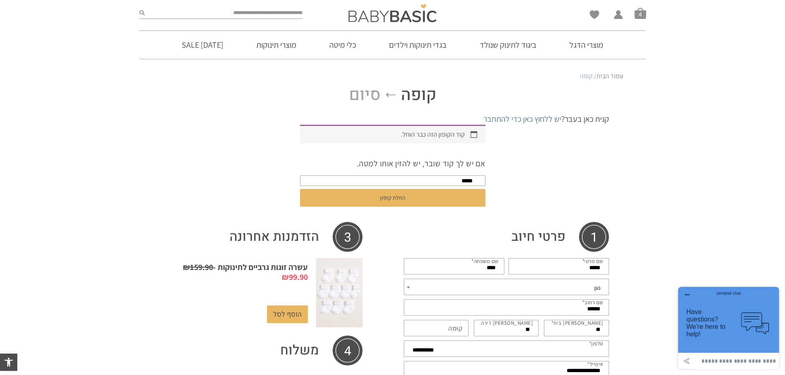
scroll to position [2, 0]
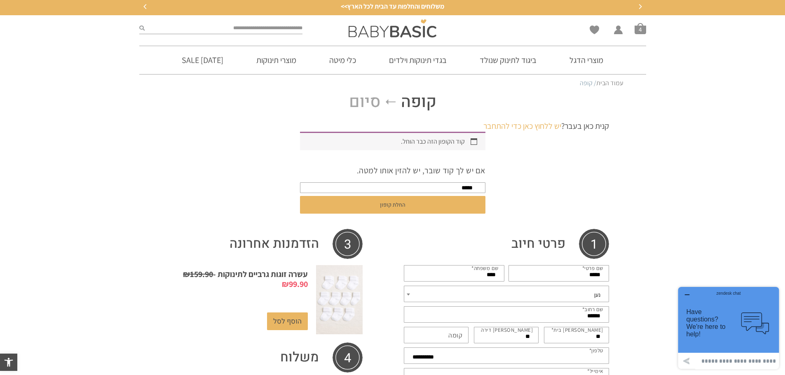
click at [517, 126] on link "יש ללחוץ כאן כדי להתחבר" at bounding box center [522, 126] width 78 height 11
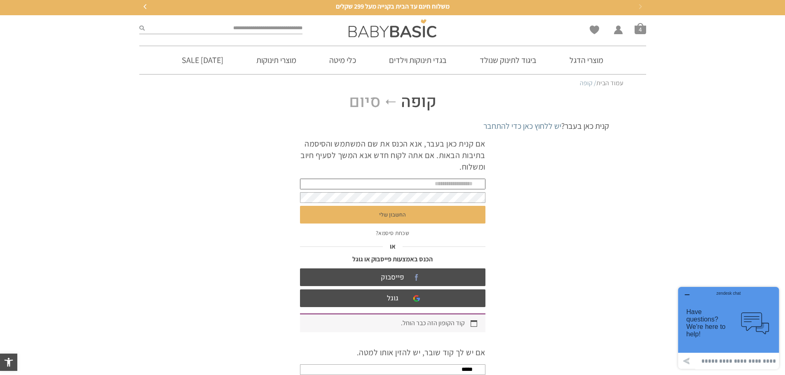
click at [461, 182] on input "text" at bounding box center [392, 184] width 185 height 11
type input "**********"
click at [449, 188] on input "**********" at bounding box center [392, 184] width 185 height 11
drag, startPoint x: 428, startPoint y: 185, endPoint x: 479, endPoint y: 183, distance: 50.7
click at [479, 183] on input "**********" at bounding box center [392, 184] width 185 height 11
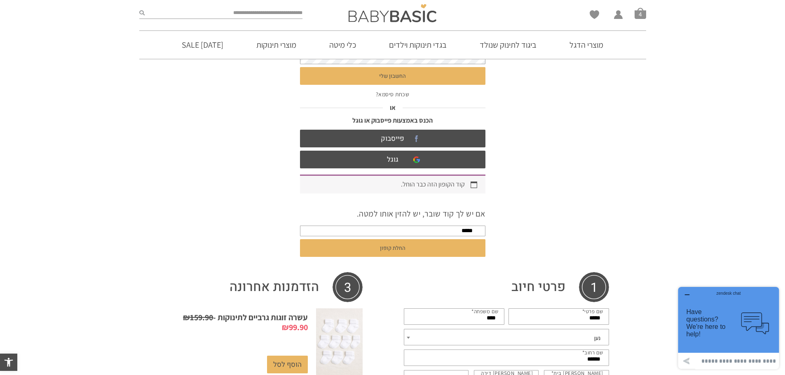
scroll to position [126, 0]
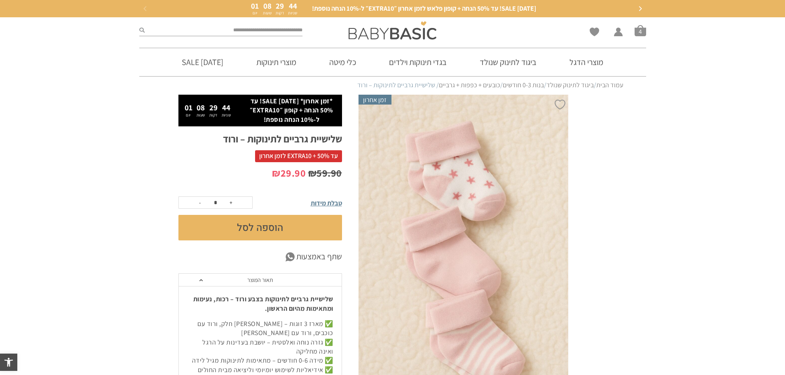
click at [116, 154] on section "הוספה ל-Wishlist זמן אחרון *זמן אחרון* [DATE] SALE! עד 50% הנחה + קופון ״EXTRA1…" at bounding box center [392, 282] width 785 height 374
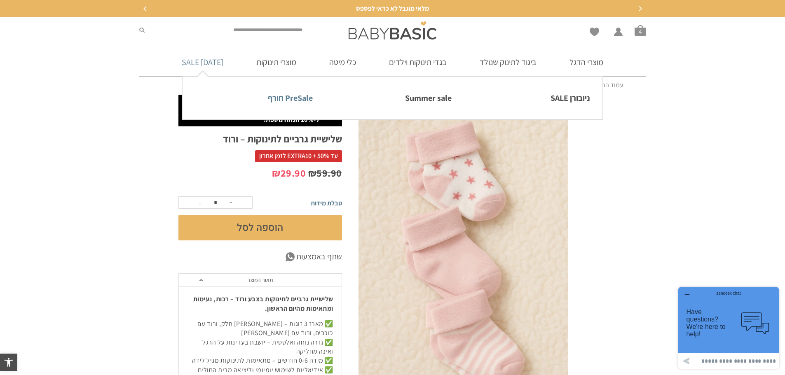
click at [290, 99] on link "PreSale חורף" at bounding box center [254, 97] width 118 height 17
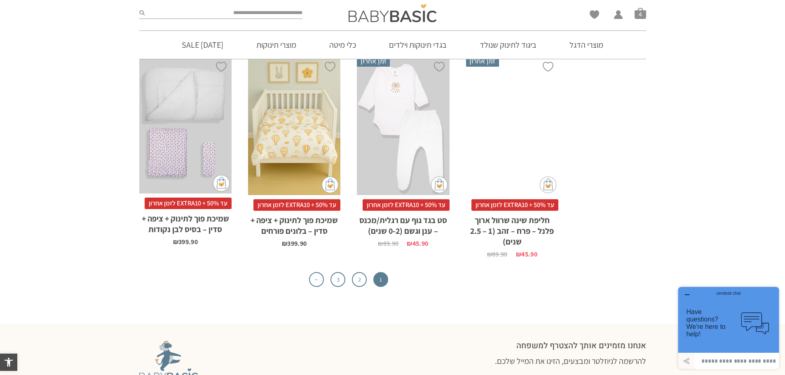
scroll to position [2571, 0]
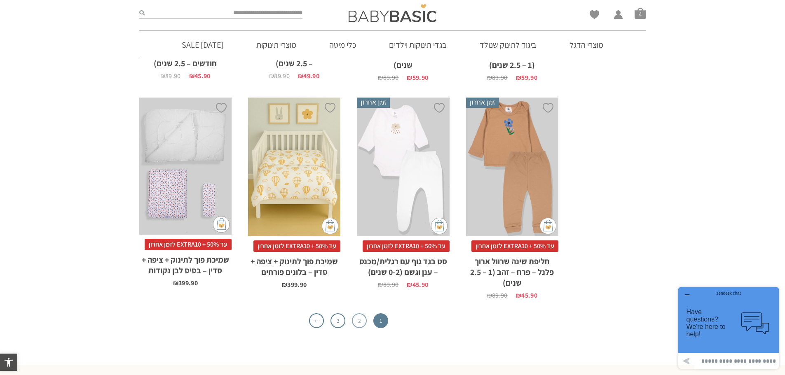
click at [356, 313] on link "2" at bounding box center [359, 320] width 15 height 15
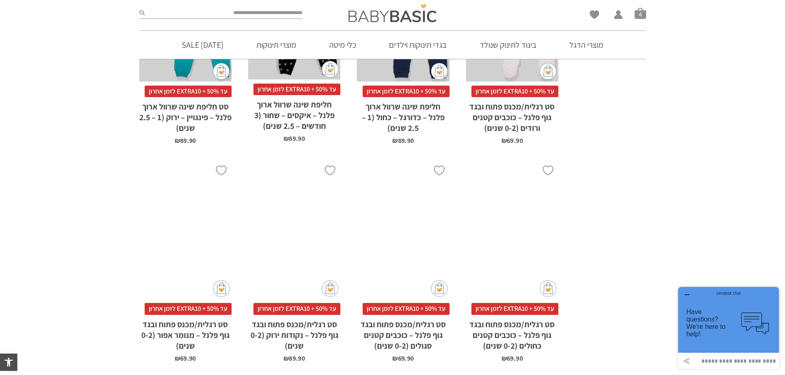
scroll to position [2430, 0]
